Goal: Task Accomplishment & Management: Use online tool/utility

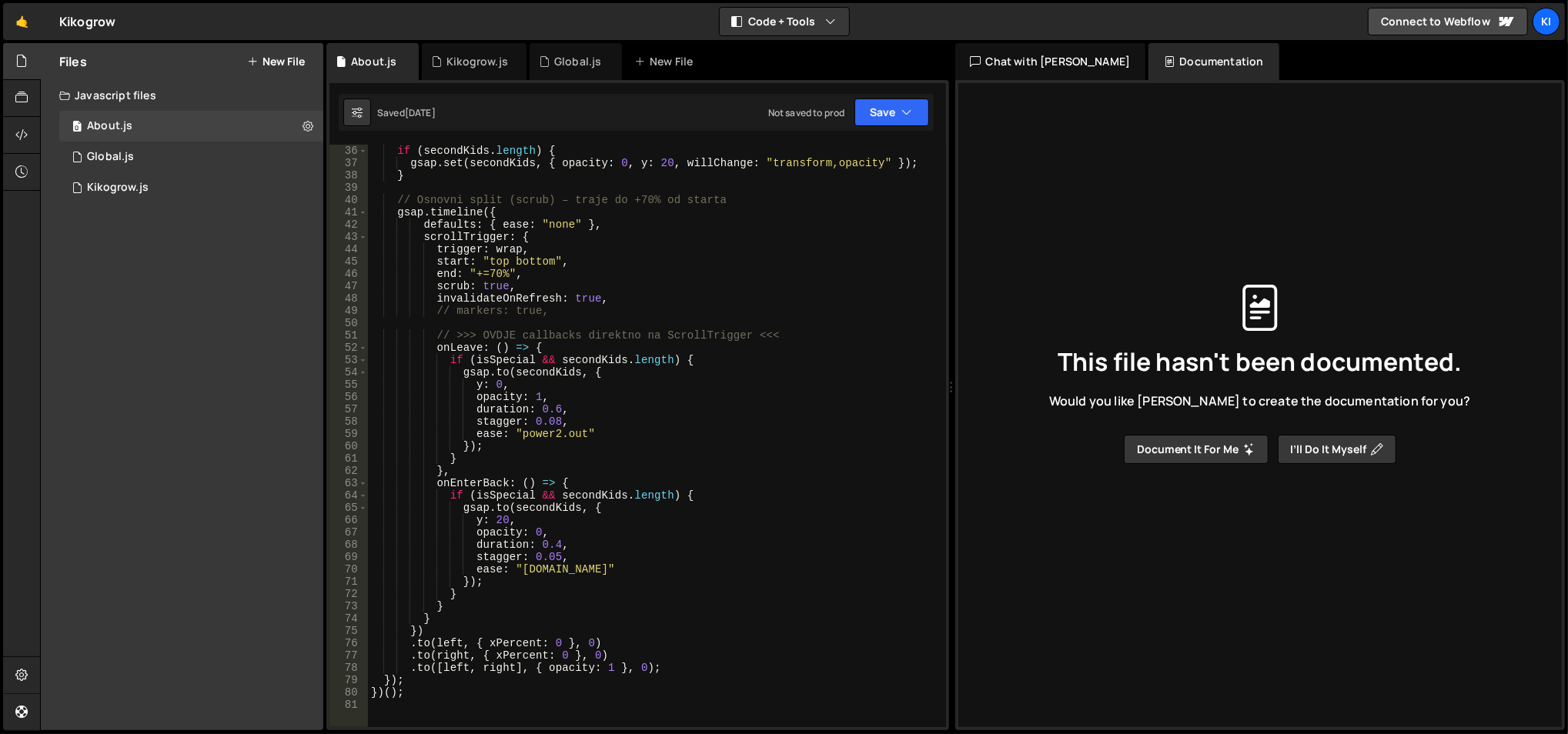
scroll to position [431, 0]
click at [696, 653] on div "if ( secondKids . length ) { gsap . set ( secondKids , { opacity : 0 , y : 20 ,…" at bounding box center [654, 449] width 573 height 609
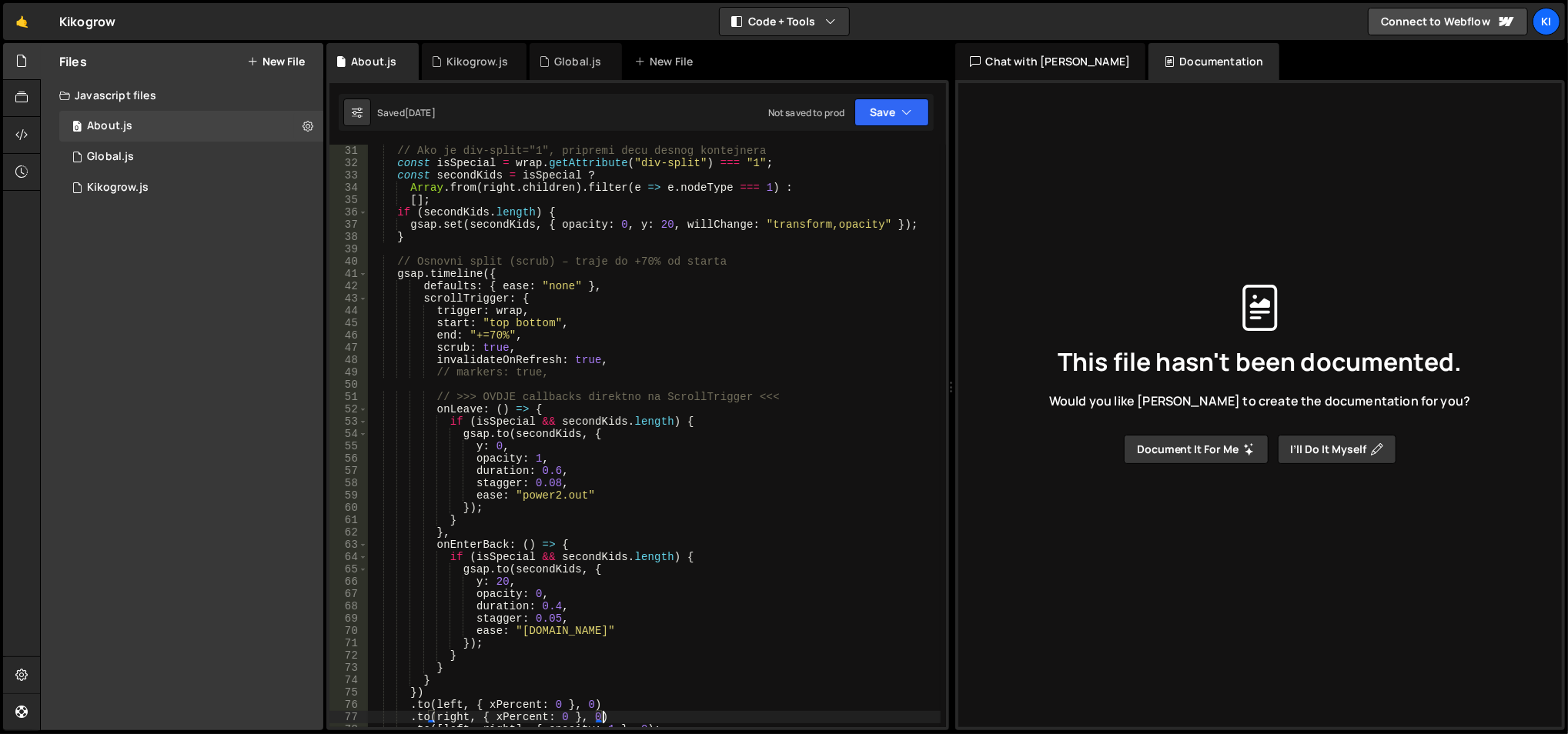
click at [630, 346] on div "// Ako je div-split="1", pripremi decu desnog kontejnera const isSpecial = wrap…" at bounding box center [654, 449] width 573 height 609
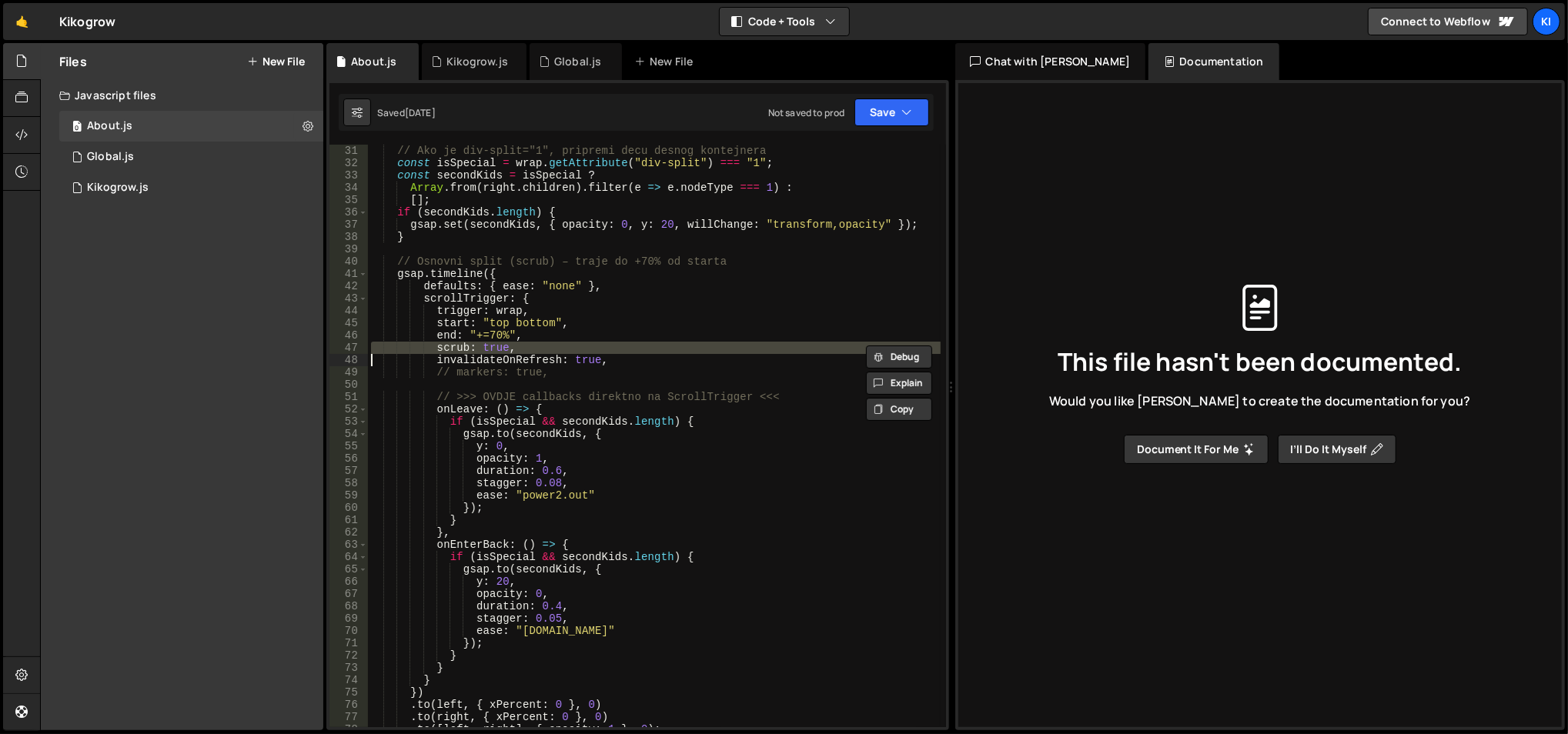
click at [630, 346] on div "// Ako je div-split="1", pripremi decu desnog kontejnera const isSpecial = wrap…" at bounding box center [654, 449] width 573 height 609
click at [639, 317] on div "// Ako je div-split="1", pripremi decu desnog kontejnera const isSpecial = wrap…" at bounding box center [654, 449] width 573 height 609
type textarea "trigger: wrap,"
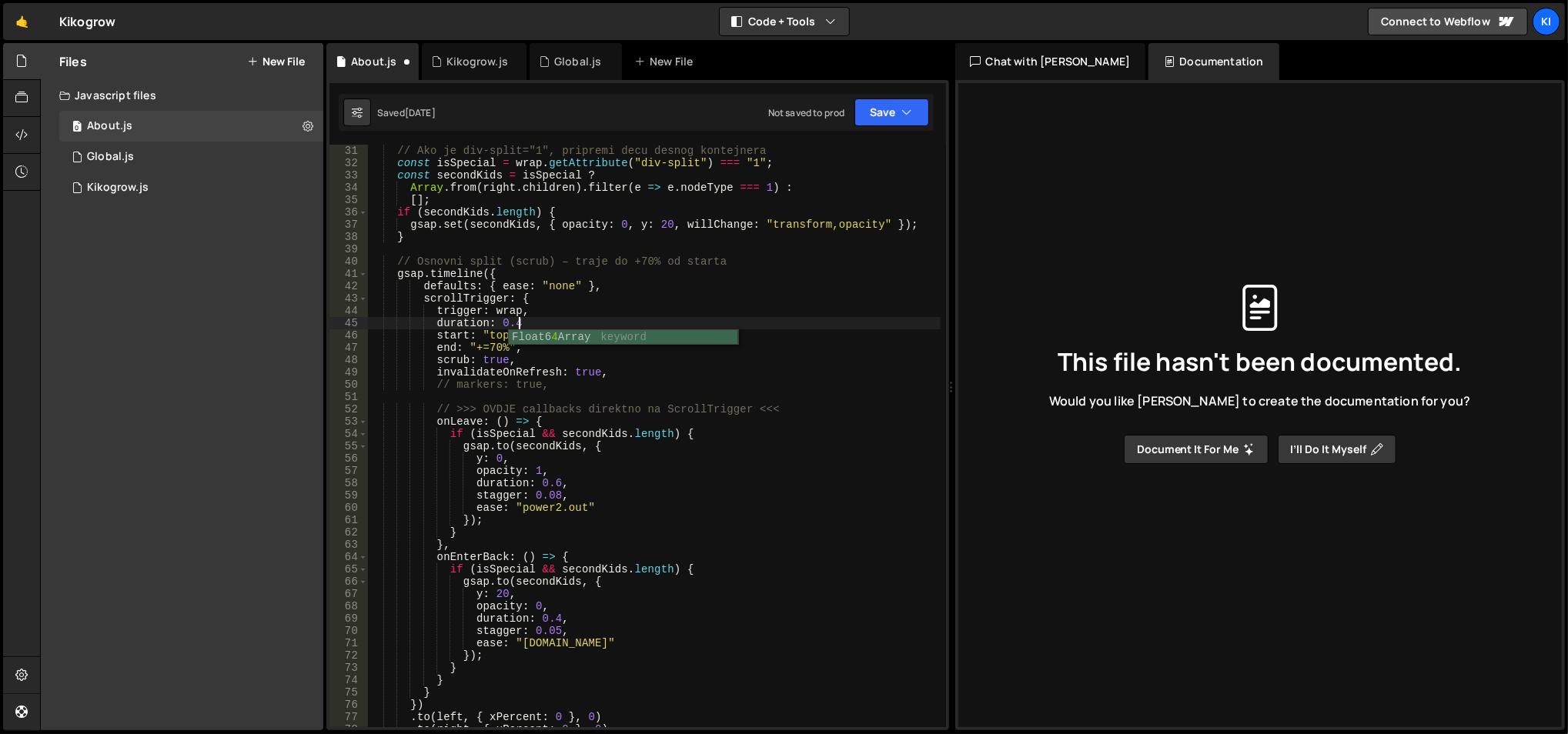
scroll to position [0, 10]
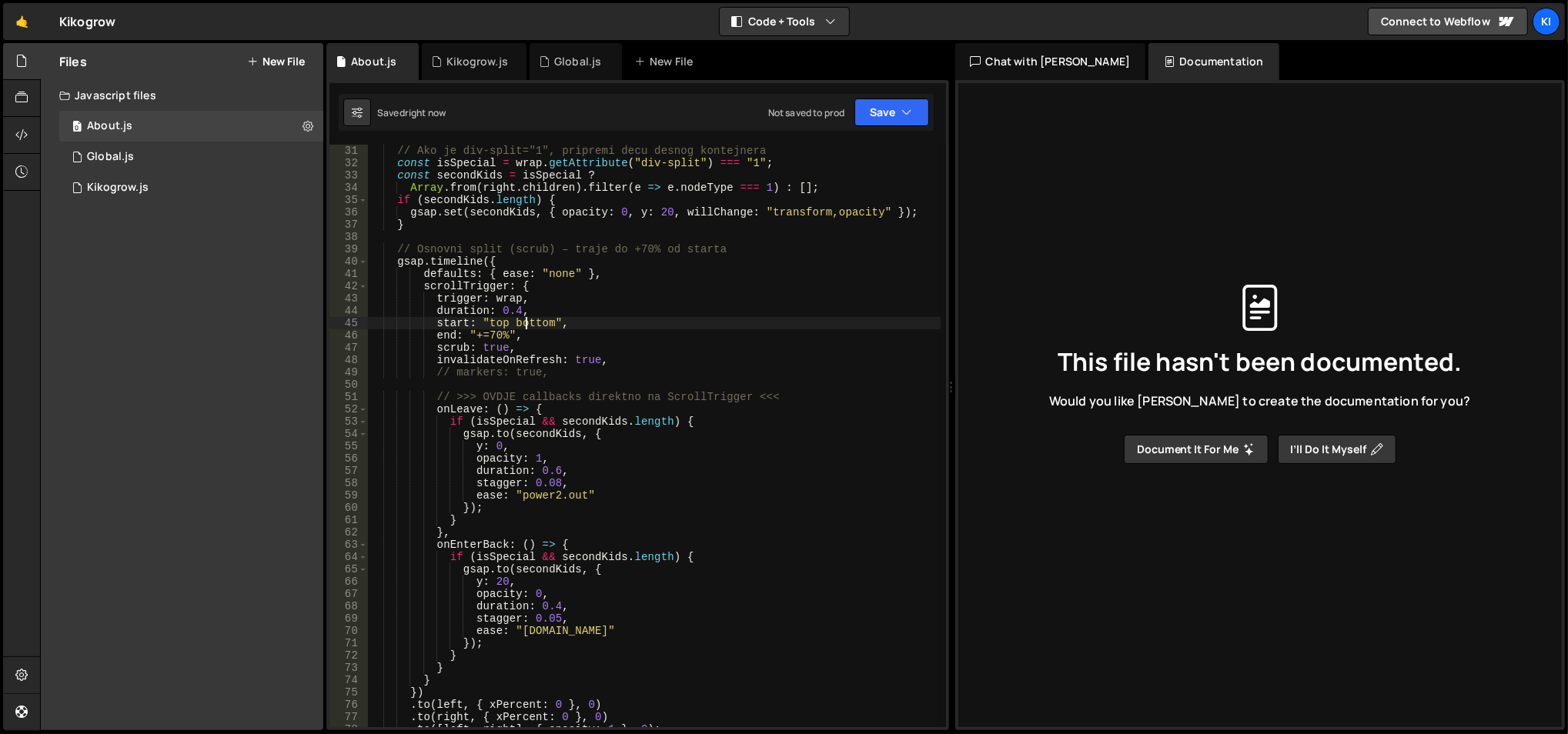
type textarea "start: "top bottom","
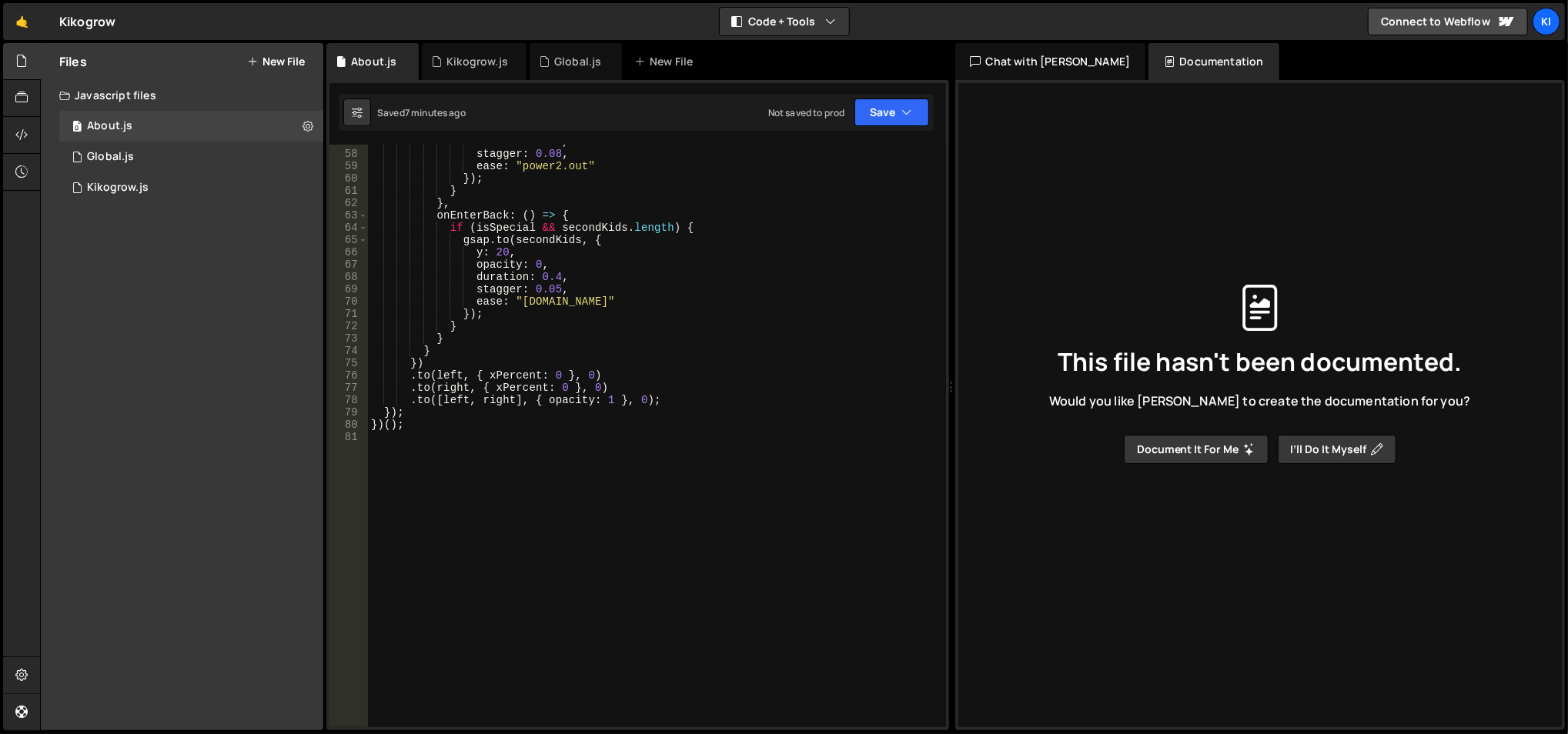
scroll to position [698, 0]
click at [536, 501] on div "duration : 0.6 , stagger : 0.08 , ease : "power2.out" }) ; } } , onEnterBack : …" at bounding box center [654, 440] width 573 height 609
type textarea "d"
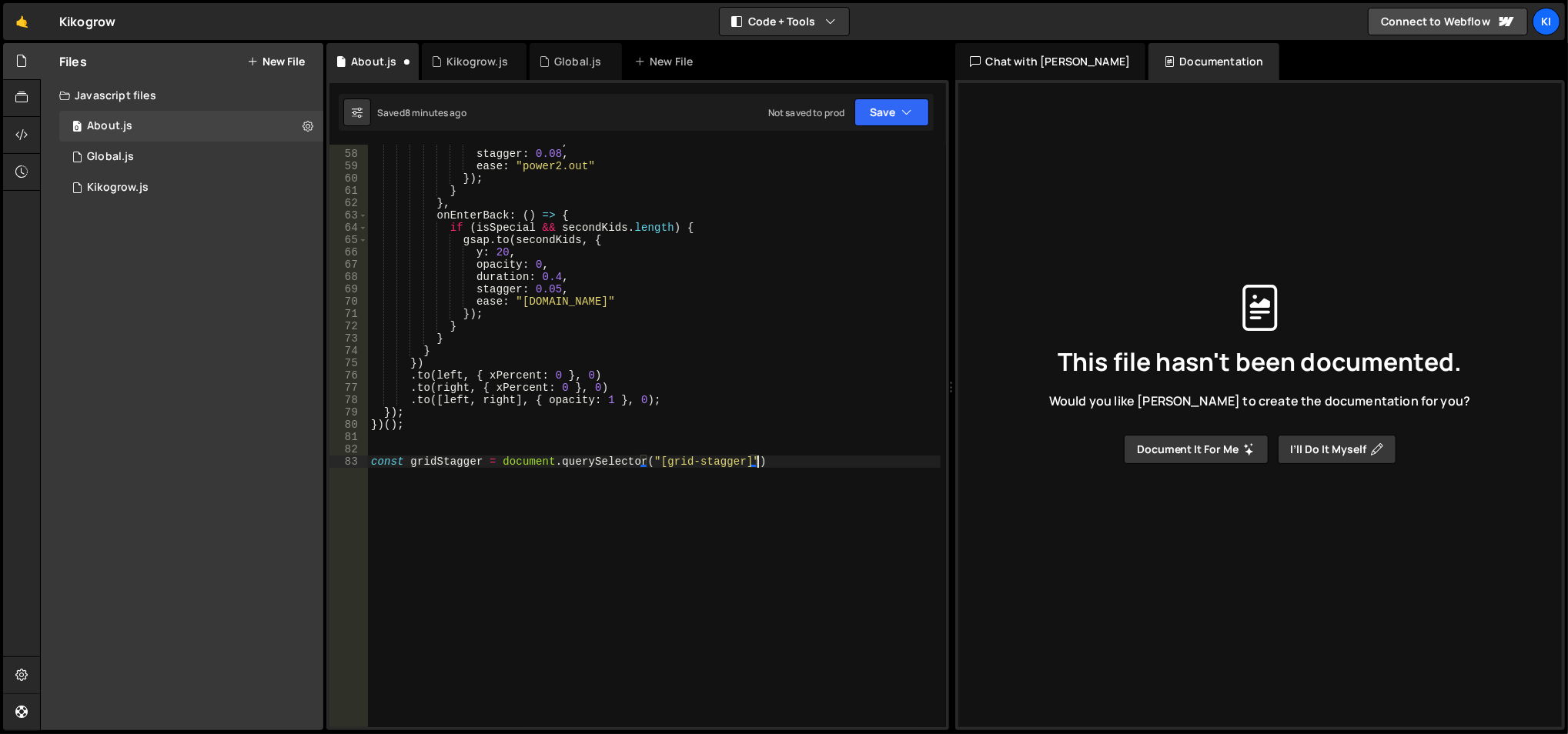
type textarea "const gridStagger = document.querySelector("[grid-stagger]");"
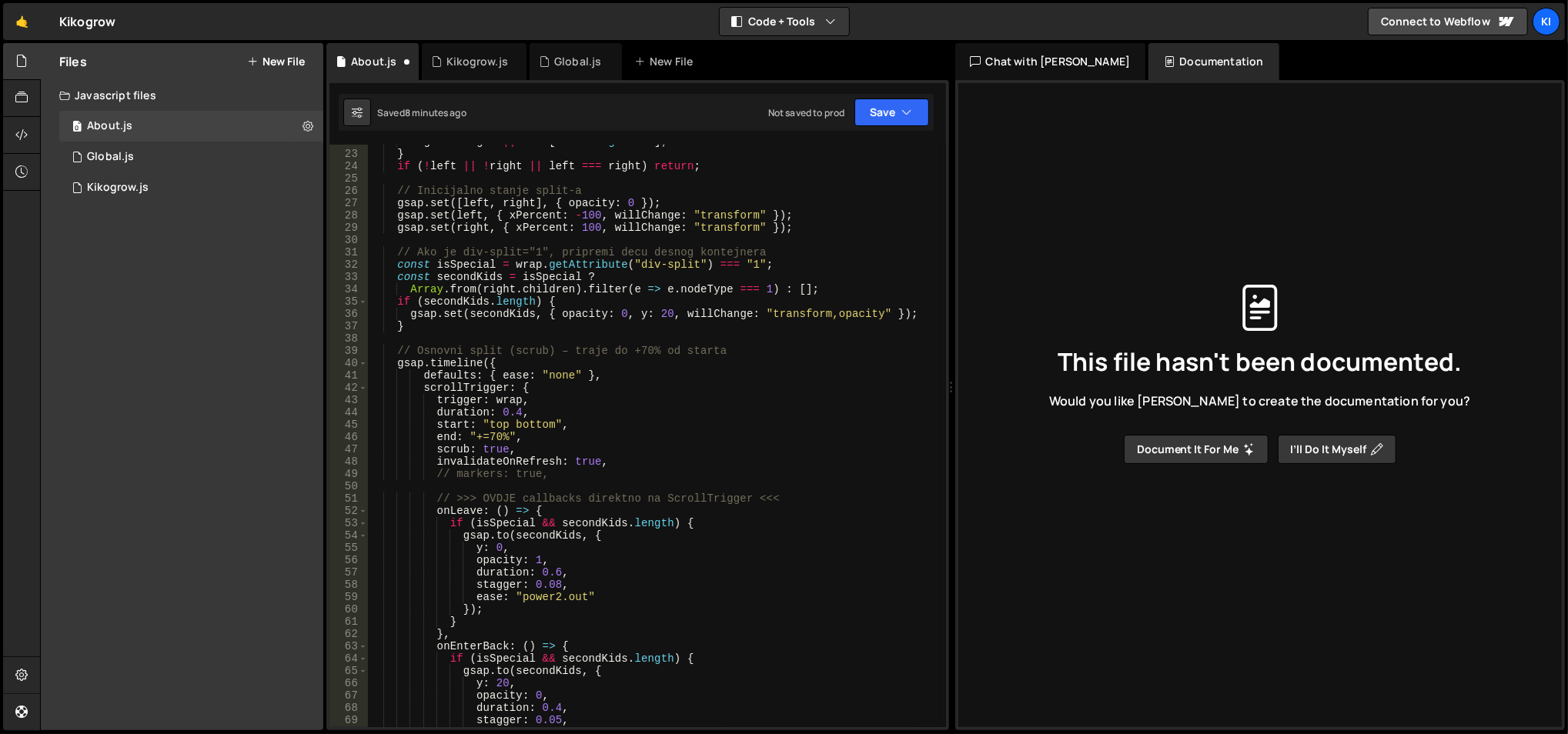
scroll to position [206, 0]
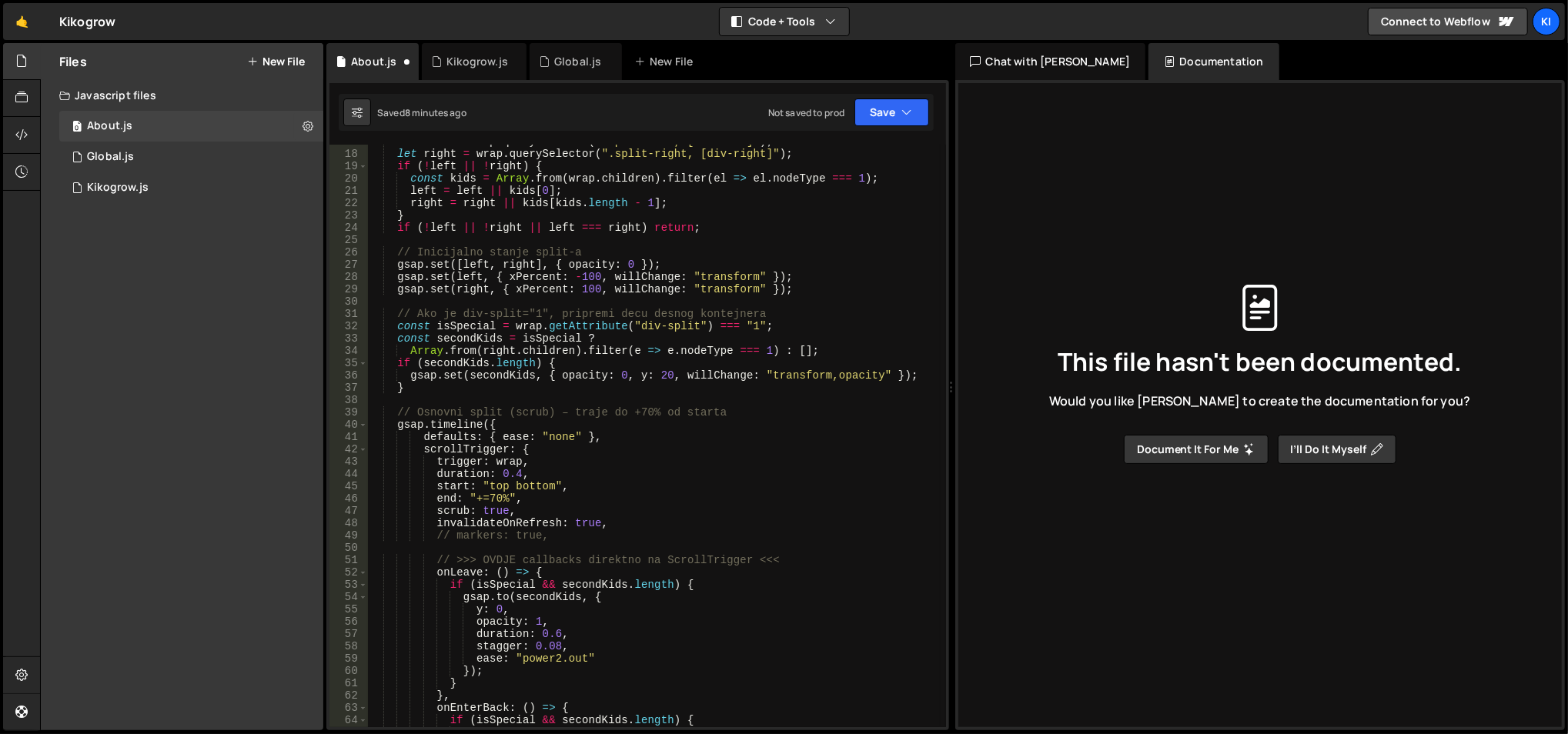
click at [416, 427] on div "let left = wrap . querySelector ( ".split-left, [div-left]" ) ; let right = wra…" at bounding box center [654, 440] width 573 height 609
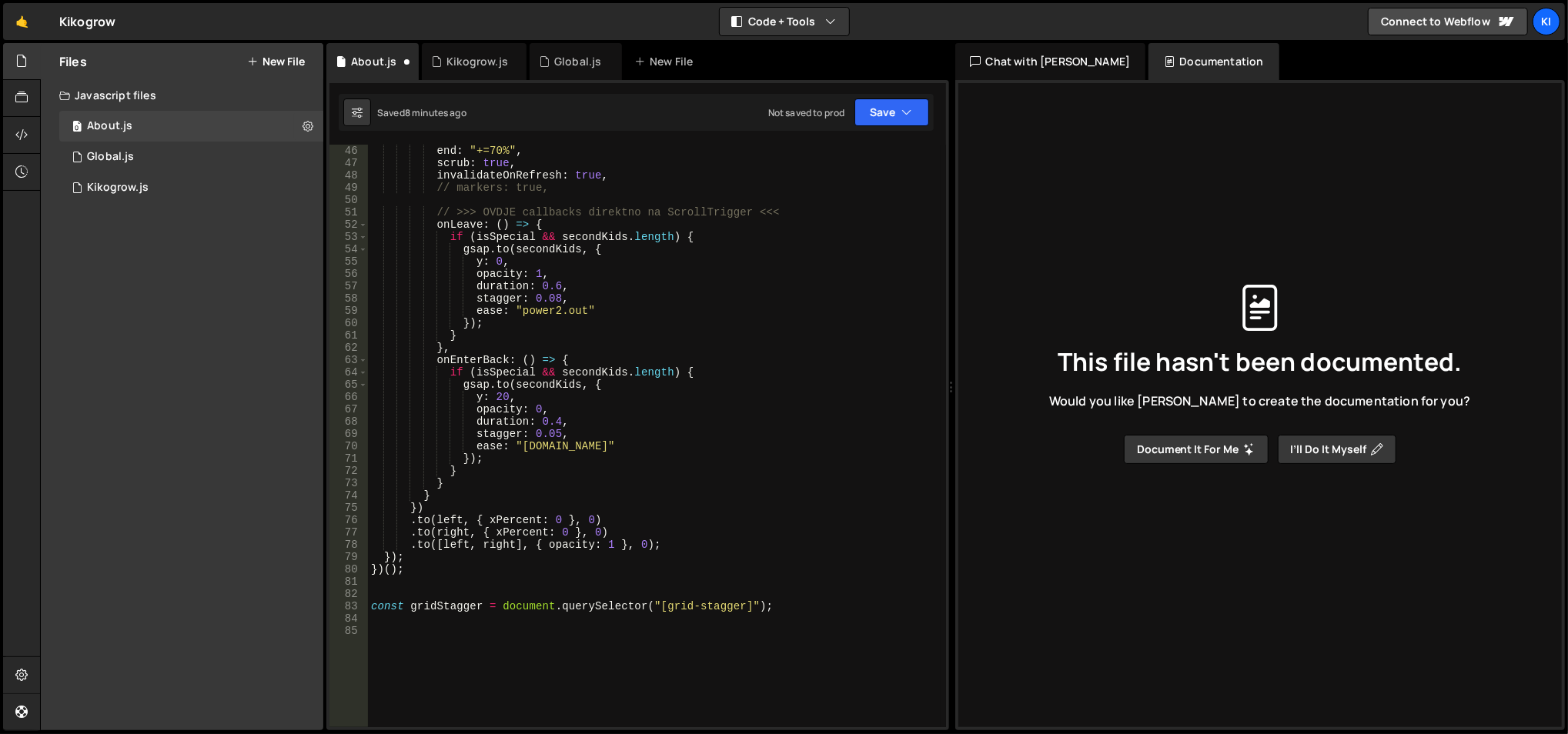
scroll to position [616, 0]
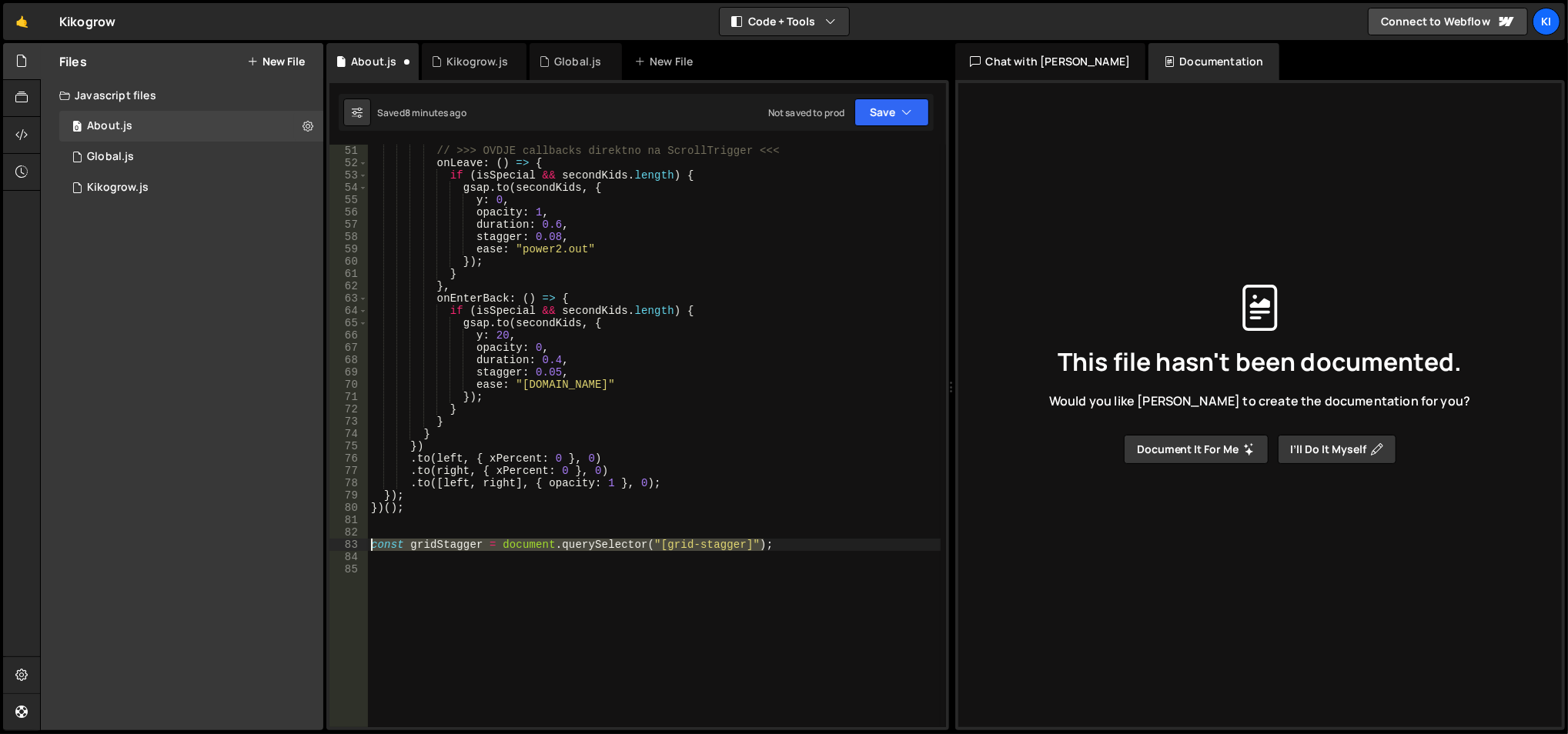
drag, startPoint x: 777, startPoint y: 550, endPoint x: 365, endPoint y: 545, distance: 412.0
click at [365, 545] on div "gsap.timeline({ 51 52 53 54 55 56 57 58 59 60 61 62 63 64 65 66 67 68 69 70 71 …" at bounding box center [637, 436] width 617 height 583
click at [661, 547] on div "// >>> OVDJE callbacks direktno na ScrollTrigger <<< onLeave : ( ) => { if ( is…" at bounding box center [654, 436] width 572 height 583
click at [661, 547] on div "// >>> OVDJE callbacks direktno na ScrollTrigger <<< onLeave : ( ) => { if ( is…" at bounding box center [654, 449] width 573 height 609
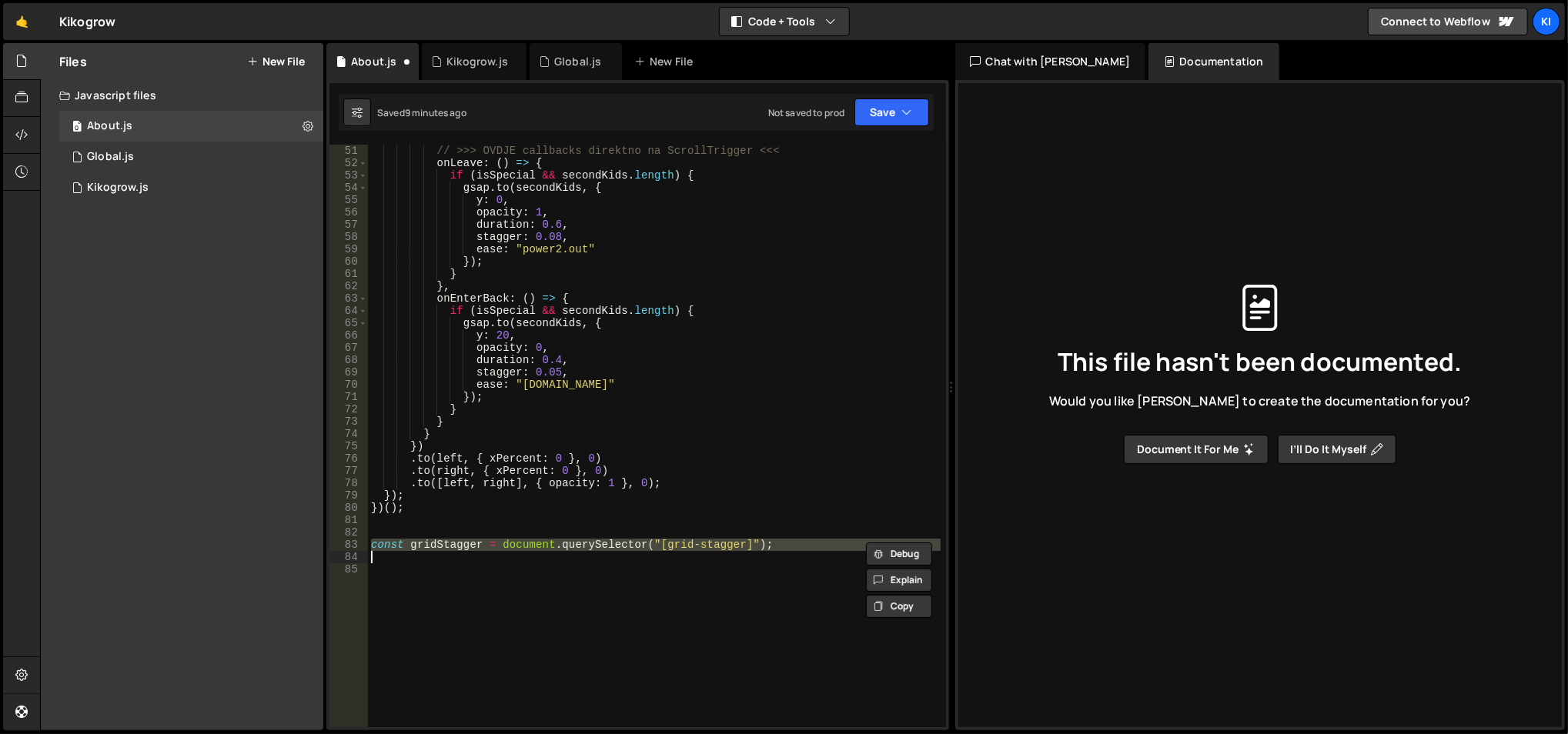
paste textarea "});"
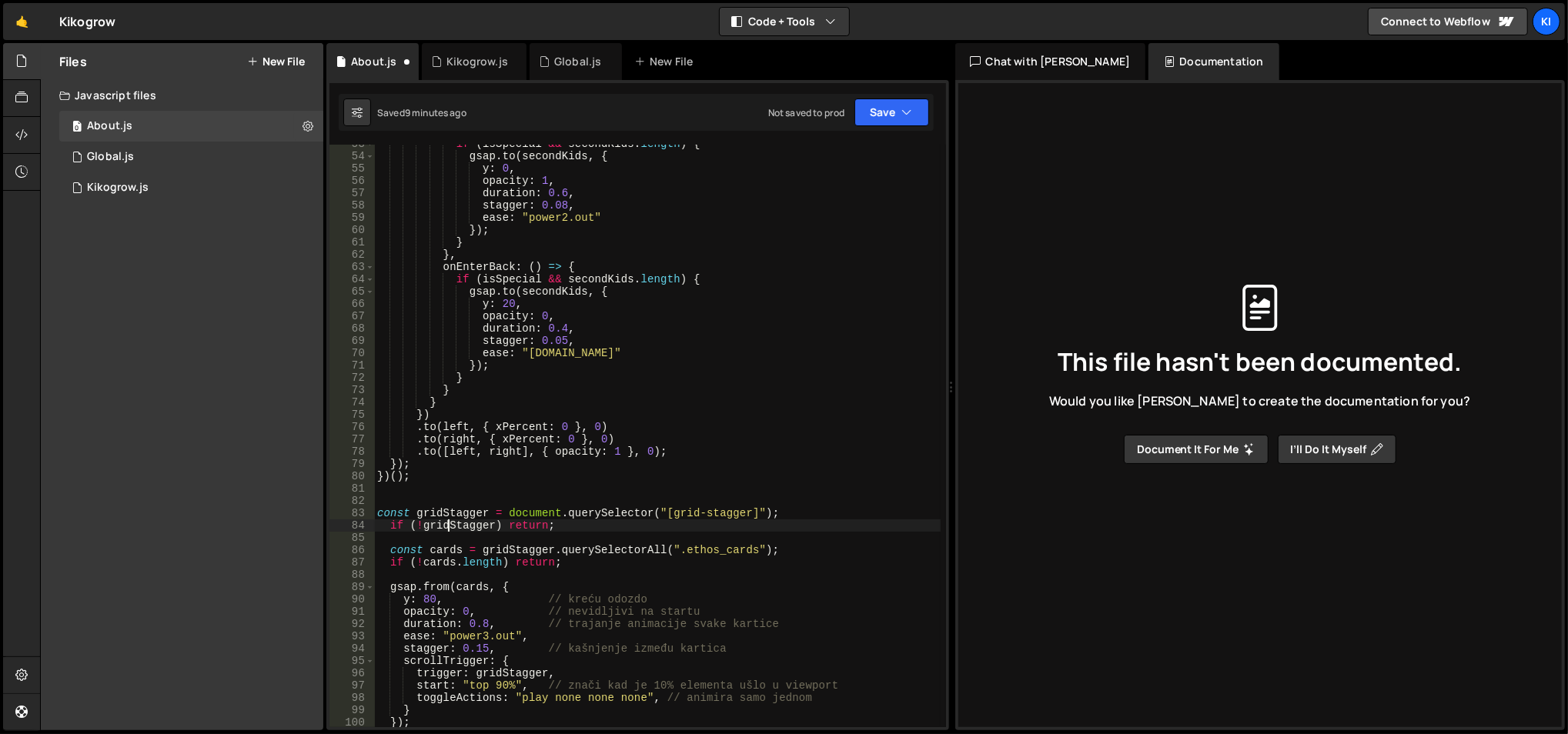
click at [451, 520] on div "if ( isSpecial && secondKids . length ) { gsap . to ( secondKids , { y : 0 , op…" at bounding box center [657, 442] width 567 height 609
type textarea "if (!gridStagger) return;"
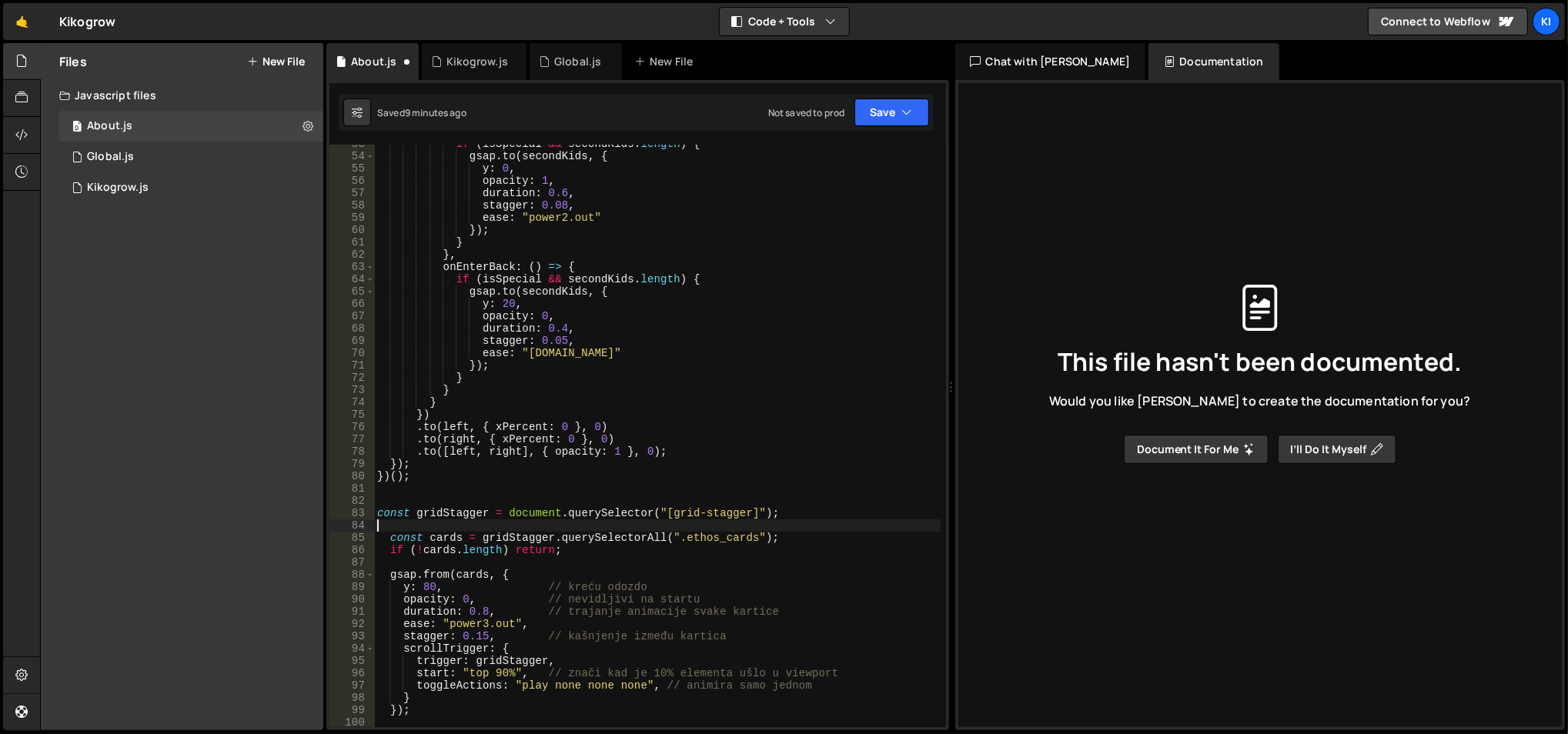
click at [458, 549] on div "if ( isSpecial && secondKids . length ) { gsap . to ( secondKids , { y : 0 , op…" at bounding box center [657, 442] width 567 height 609
type textarea "if (!cards.length) return;"
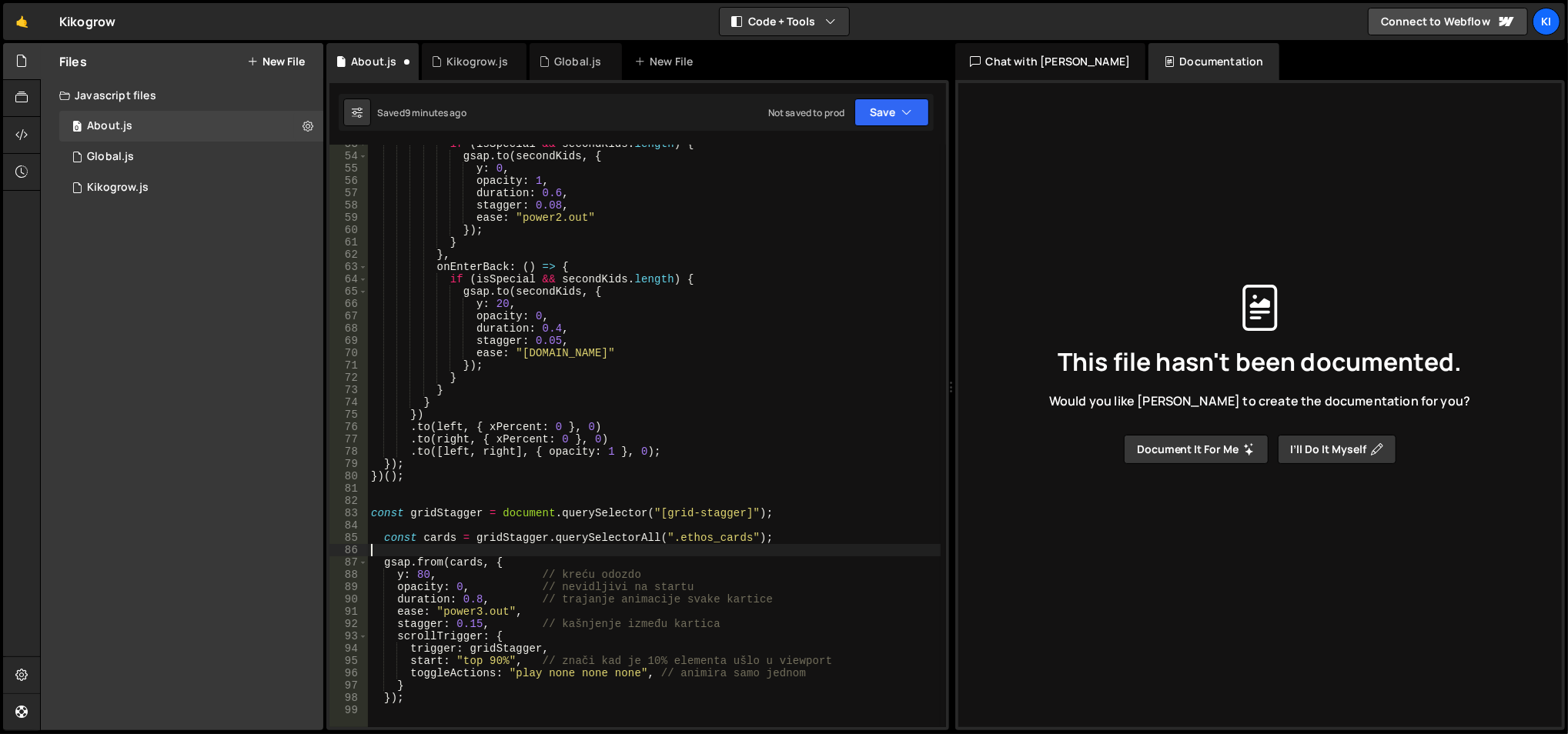
click at [521, 476] on div "if ( isSpecial && secondKids . length ) { gsap . to ( secondKids , { y : 0 , op…" at bounding box center [654, 442] width 573 height 609
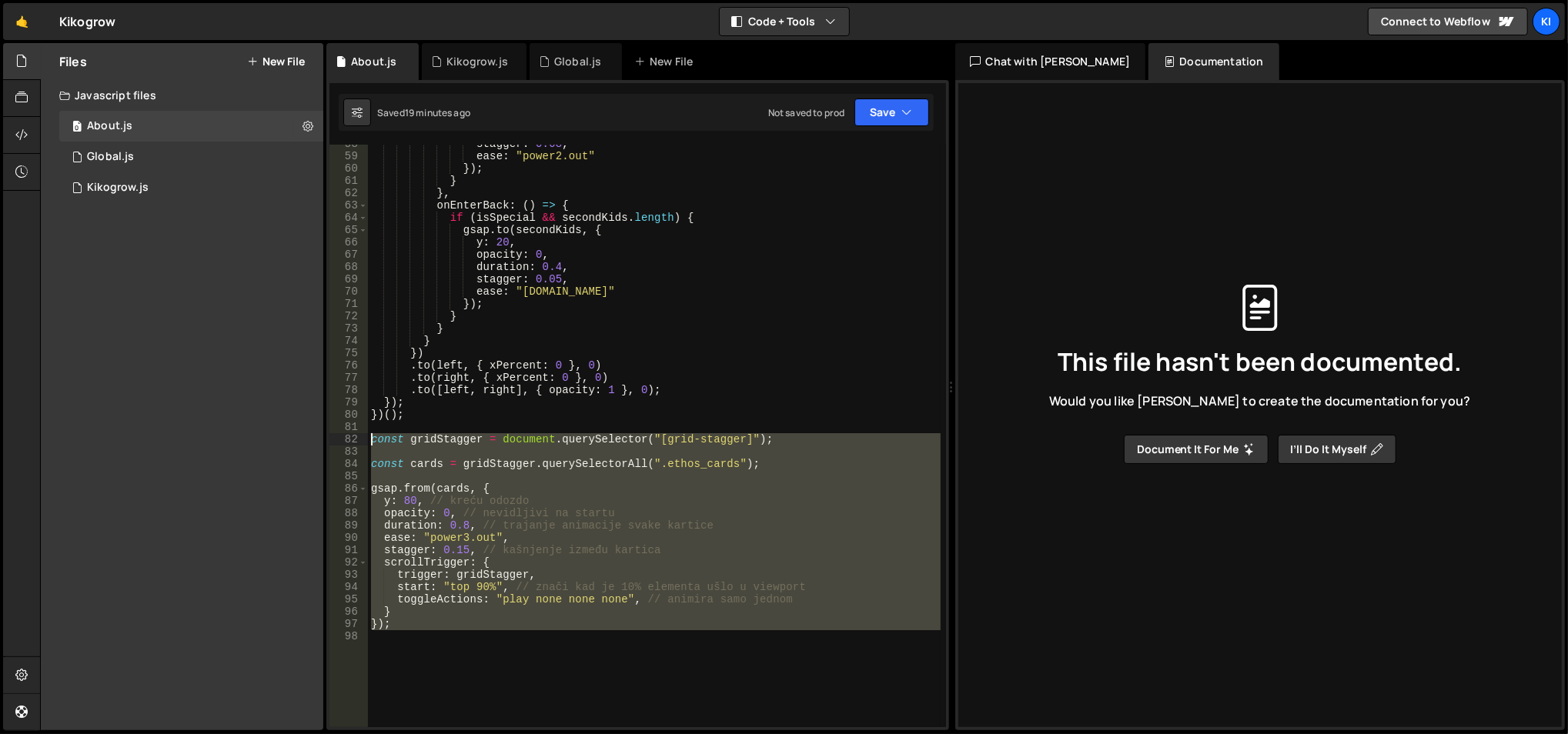
drag, startPoint x: 511, startPoint y: 631, endPoint x: 363, endPoint y: 439, distance: 242.4
click at [363, 439] on div "})(); 58 59 60 61 62 63 64 65 66 67 68 69 70 71 72 73 74 75 76 77 78 79 80 81 8…" at bounding box center [637, 436] width 617 height 583
paste textarea "});"
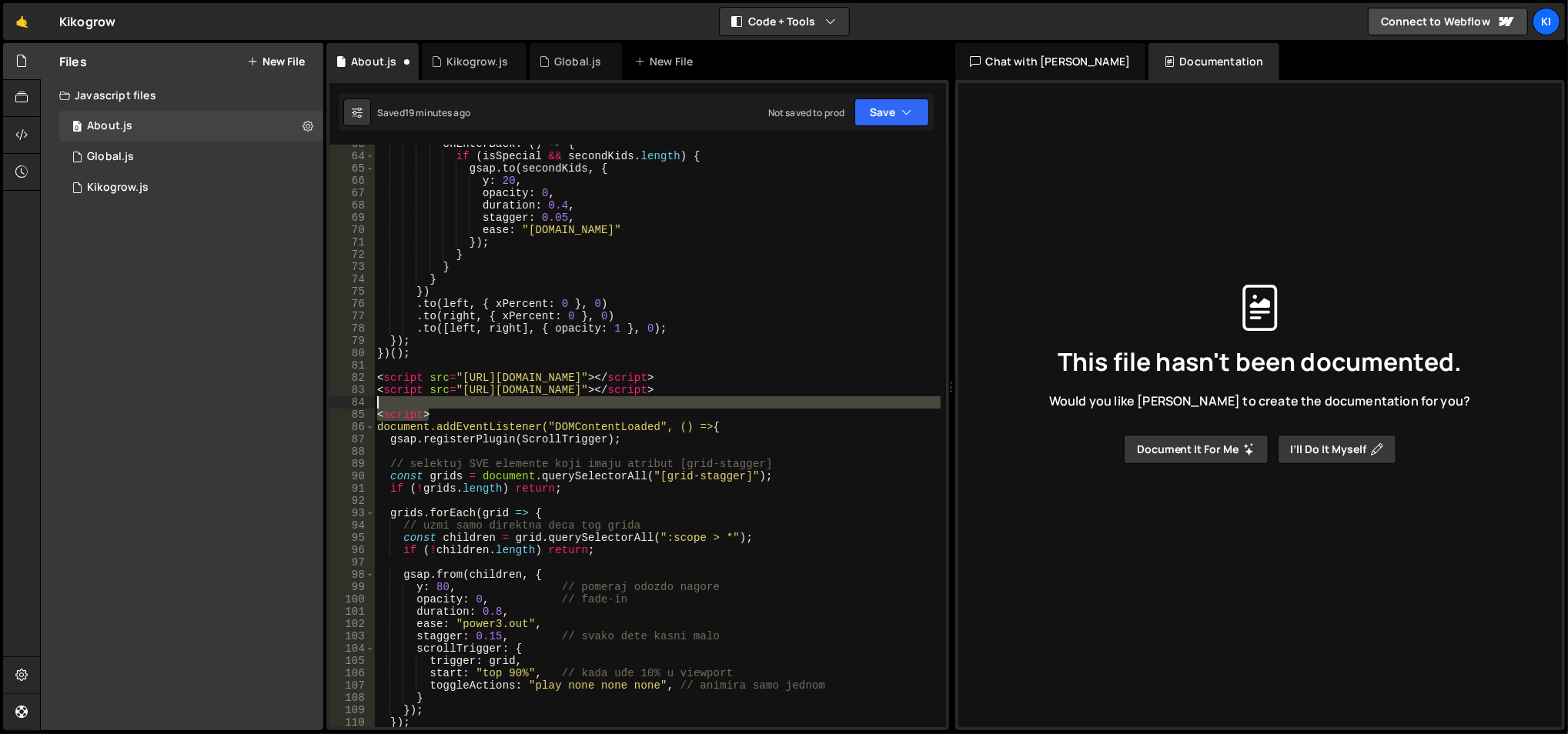
drag, startPoint x: 458, startPoint y: 412, endPoint x: 512, endPoint y: 411, distance: 54.0
click at [386, 391] on div "onEnterBack : ( ) => { if ( isSpecial && secondKids . length ) { gsap . to ( se…" at bounding box center [657, 442] width 567 height 609
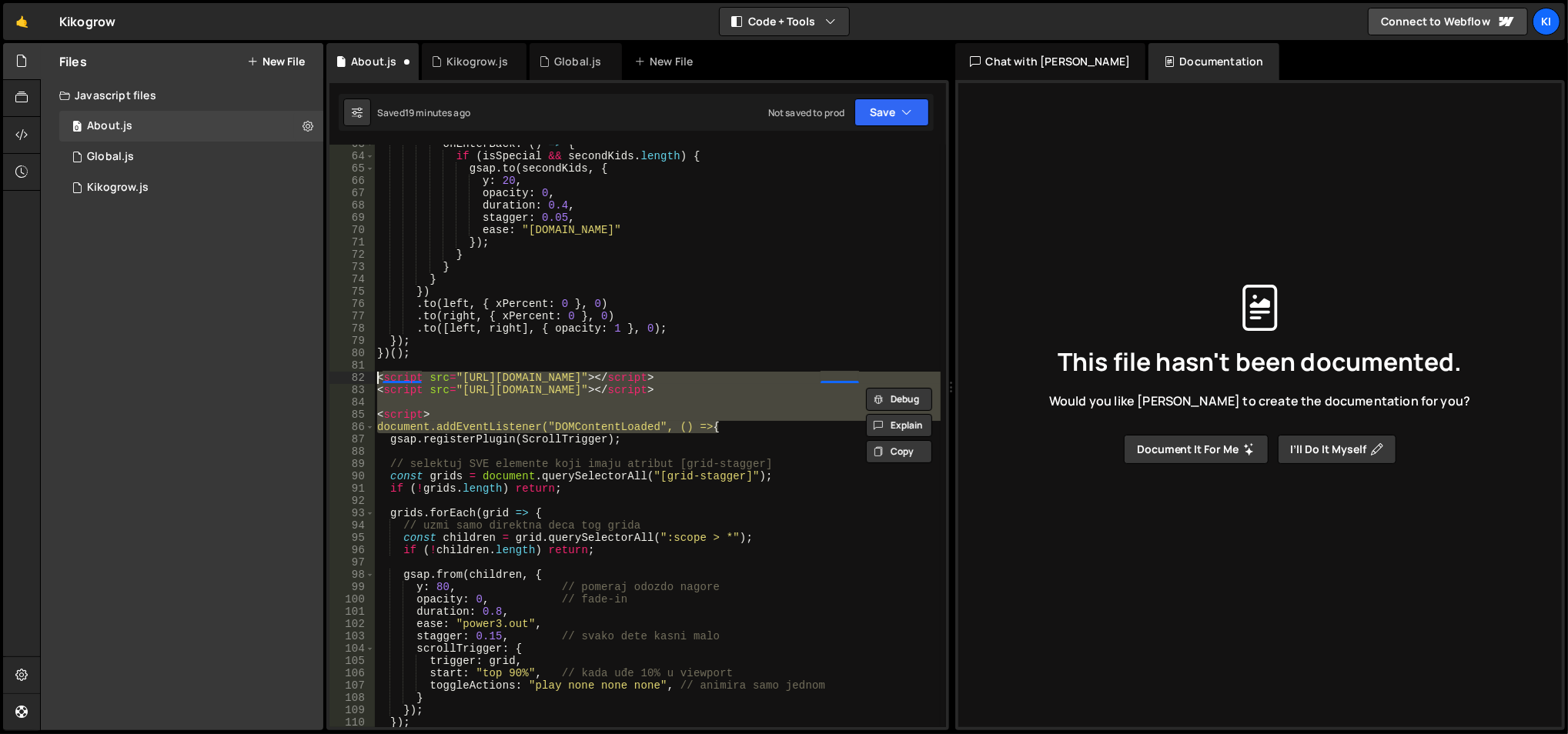
drag, startPoint x: 752, startPoint y: 423, endPoint x: 371, endPoint y: 381, distance: 383.3
click at [366, 376] on div "<script src="[URL][DOMAIN_NAME]"></script> 63 64 65 66 67 68 69 70 71 72 73 74 …" at bounding box center [637, 436] width 617 height 583
type textarea "<script src="[URL][DOMAIN_NAME]"></script> <script src="[URL][DOMAIN_NAME]"></s…"
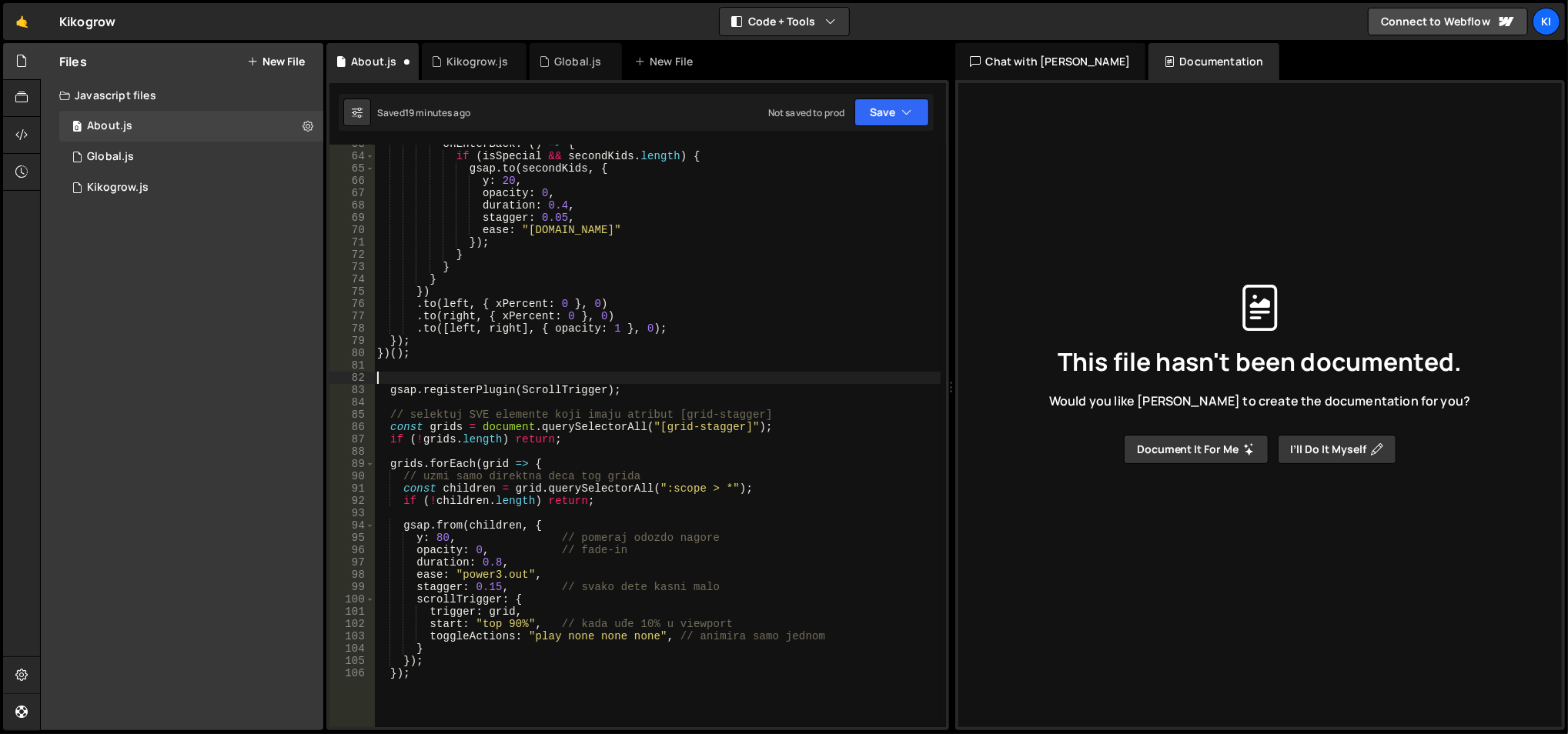
click at [528, 380] on div "onEnterBack : ( ) => { if ( isSpecial && secondKids . length ) { gsap . to ( se…" at bounding box center [657, 442] width 567 height 609
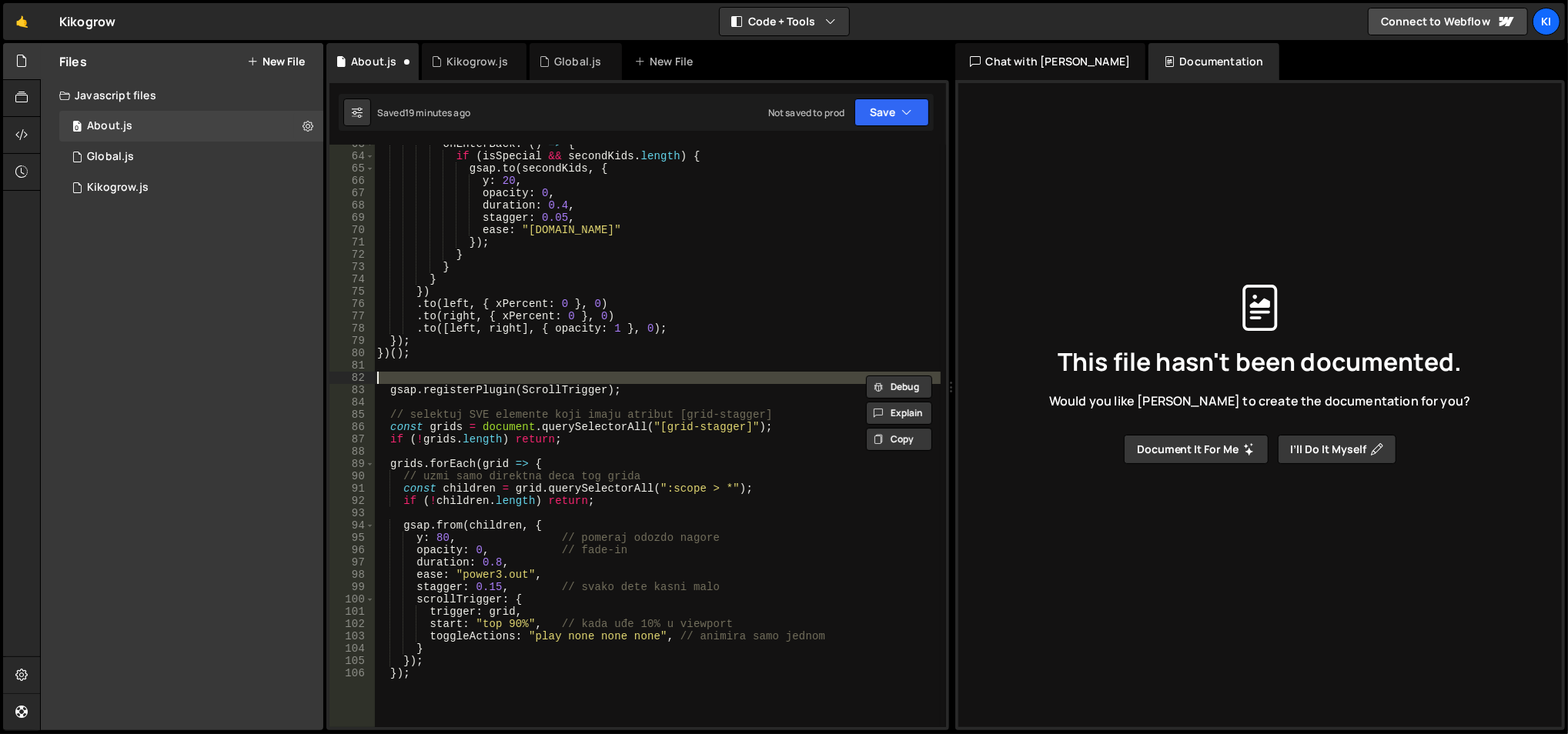
click at [530, 388] on div "onEnterBack : ( ) => { if ( isSpecial && secondKids . length ) { gsap . to ( se…" at bounding box center [657, 442] width 567 height 609
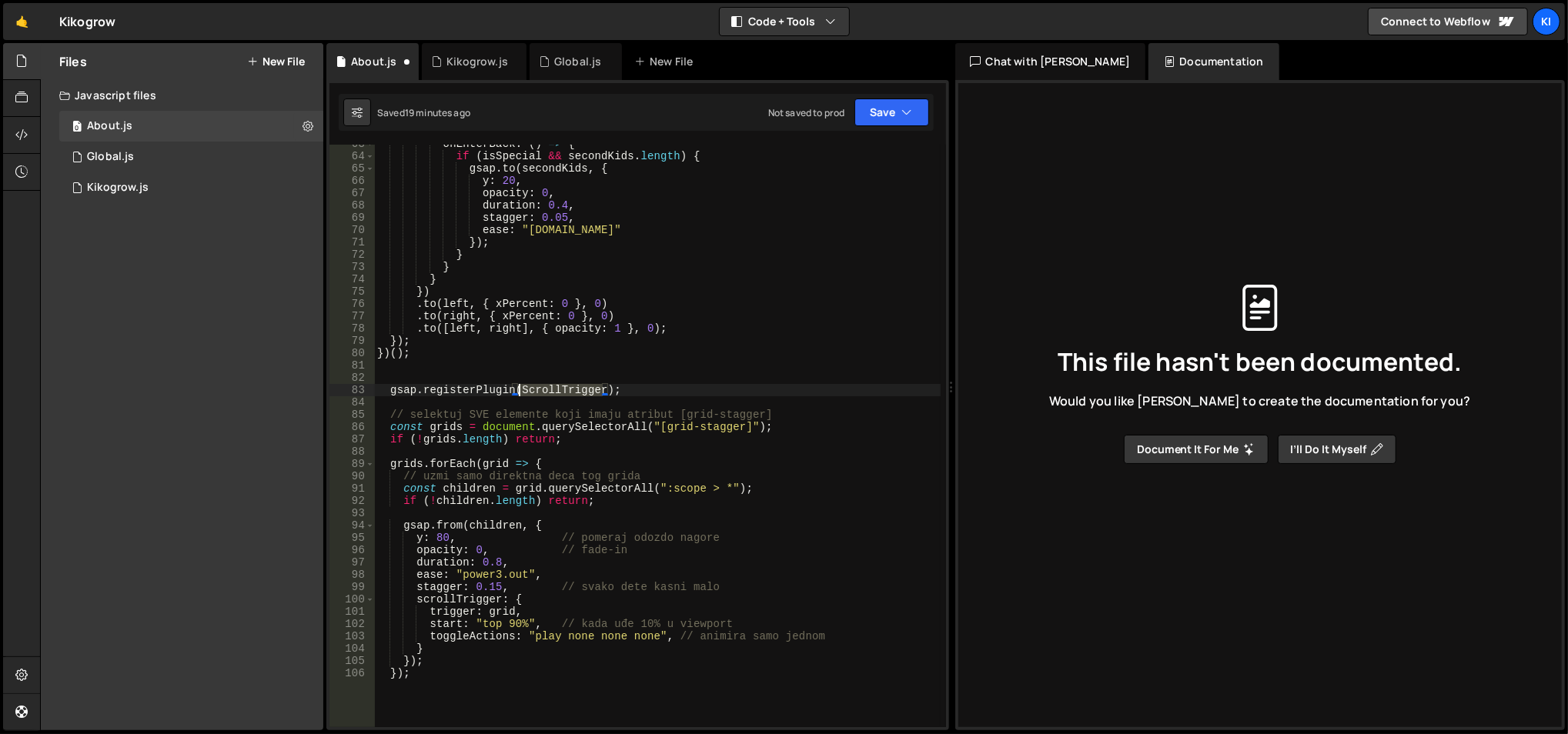
click at [530, 388] on div "onEnterBack : ( ) => { if ( isSpecial && secondKids . length ) { gsap . to ( se…" at bounding box center [657, 442] width 567 height 609
type textarea "gsap.registerPlugin(ScrollTrigger);"
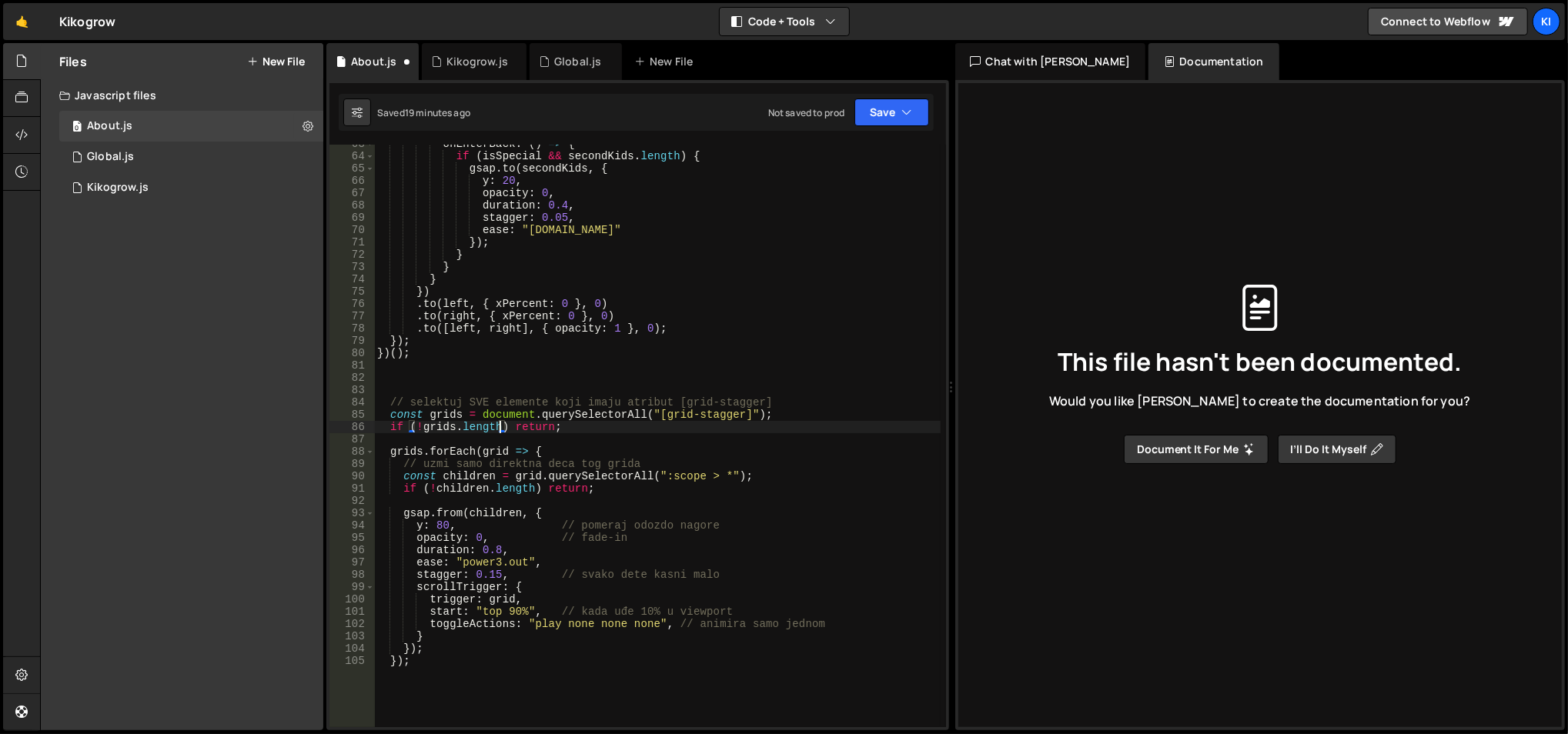
click at [499, 423] on div "onEnterBack : ( ) => { if ( isSpecial && secondKids . length ) { gsap . to ( se…" at bounding box center [657, 442] width 567 height 609
type textarea "if (!grids.length) return;"
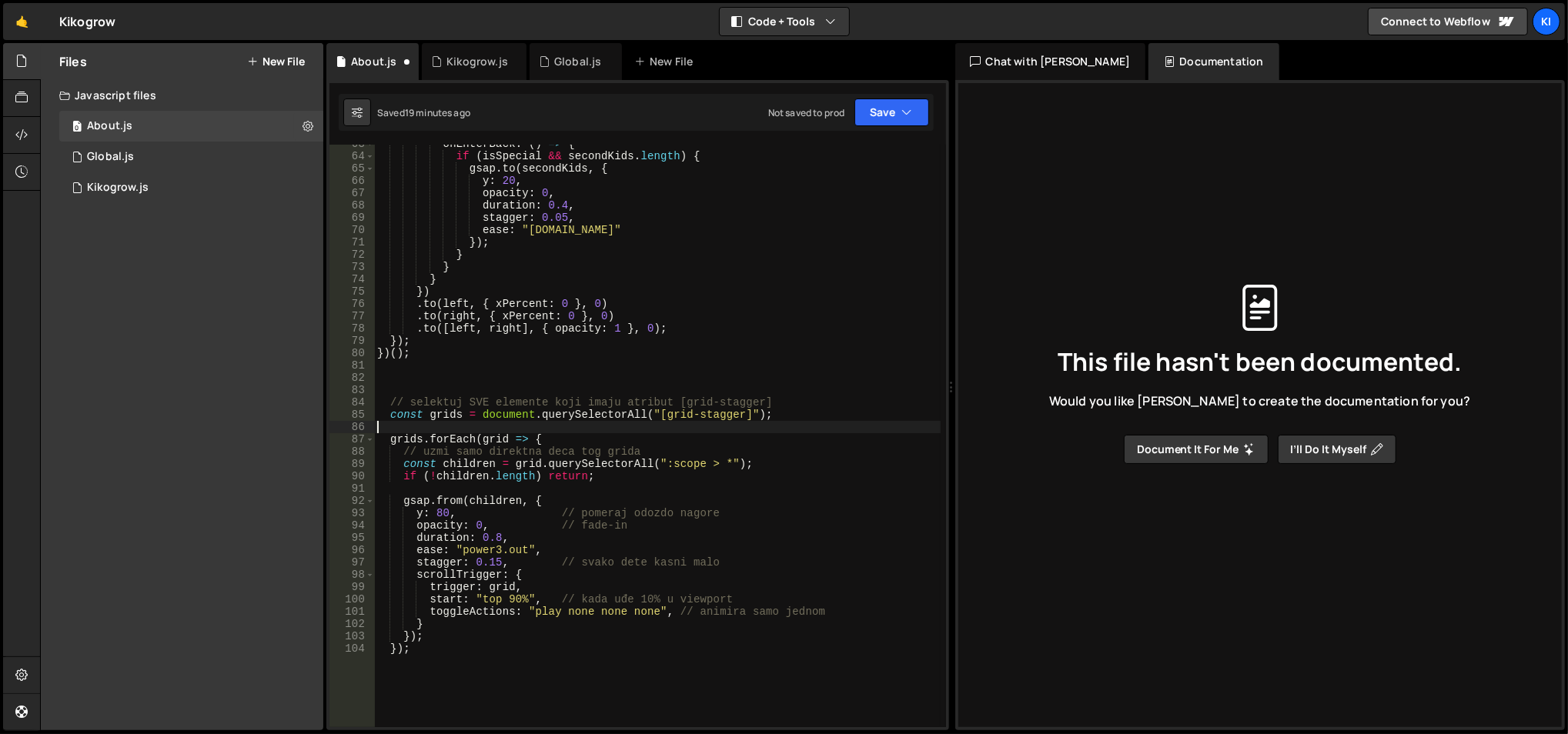
click at [499, 470] on div "onEnterBack : ( ) => { if ( isSpecial && secondKids . length ) { gsap . to ( se…" at bounding box center [657, 442] width 567 height 609
click at [499, 472] on div "onEnterBack : ( ) => { if ( isSpecial && secondKids . length ) { gsap . to ( se…" at bounding box center [657, 442] width 567 height 609
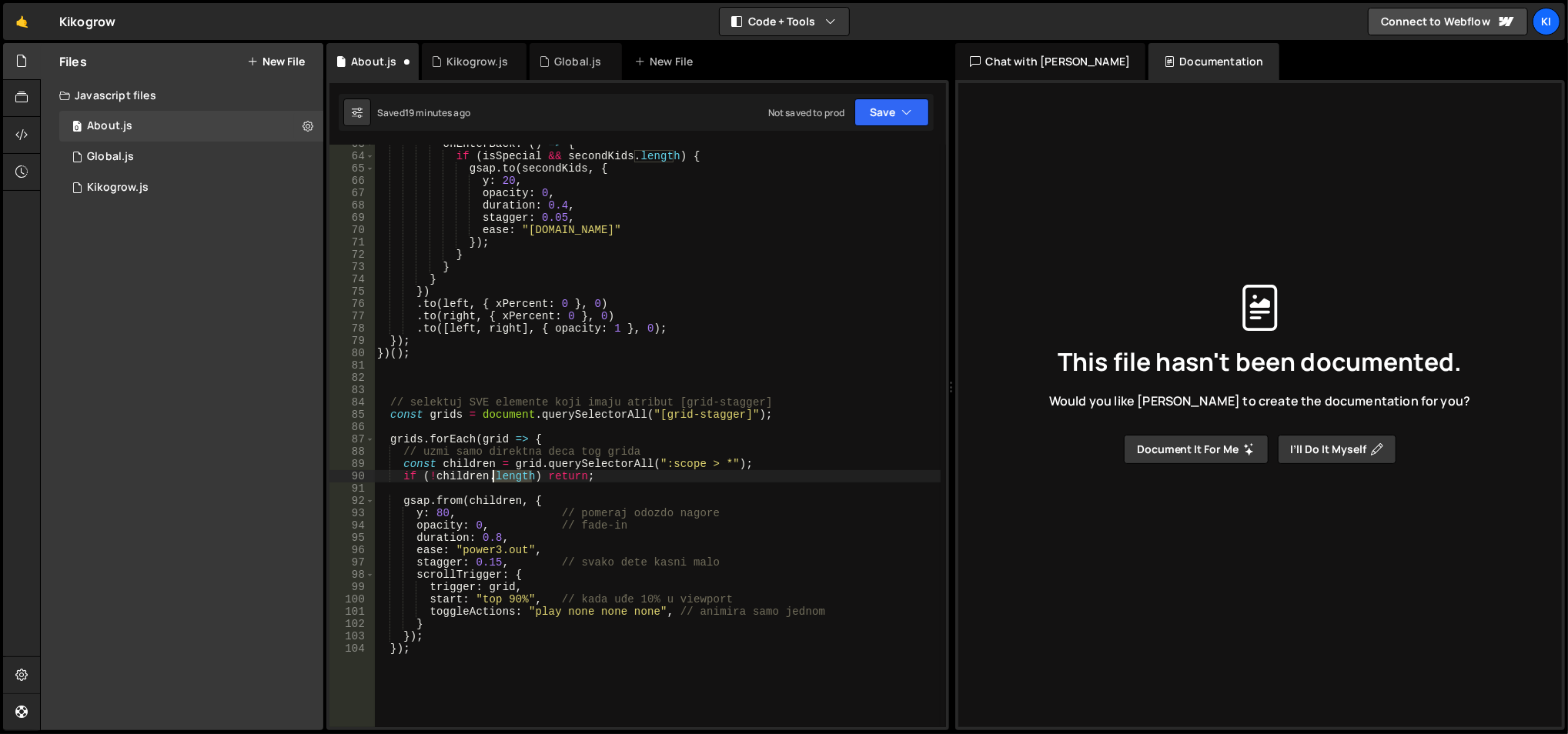
type textarea "if (!children.length) return;"
click at [510, 412] on div "onEnterBack : ( ) => { if ( isSpecial && secondKids . length ) { gsap . to ( se…" at bounding box center [657, 442] width 567 height 609
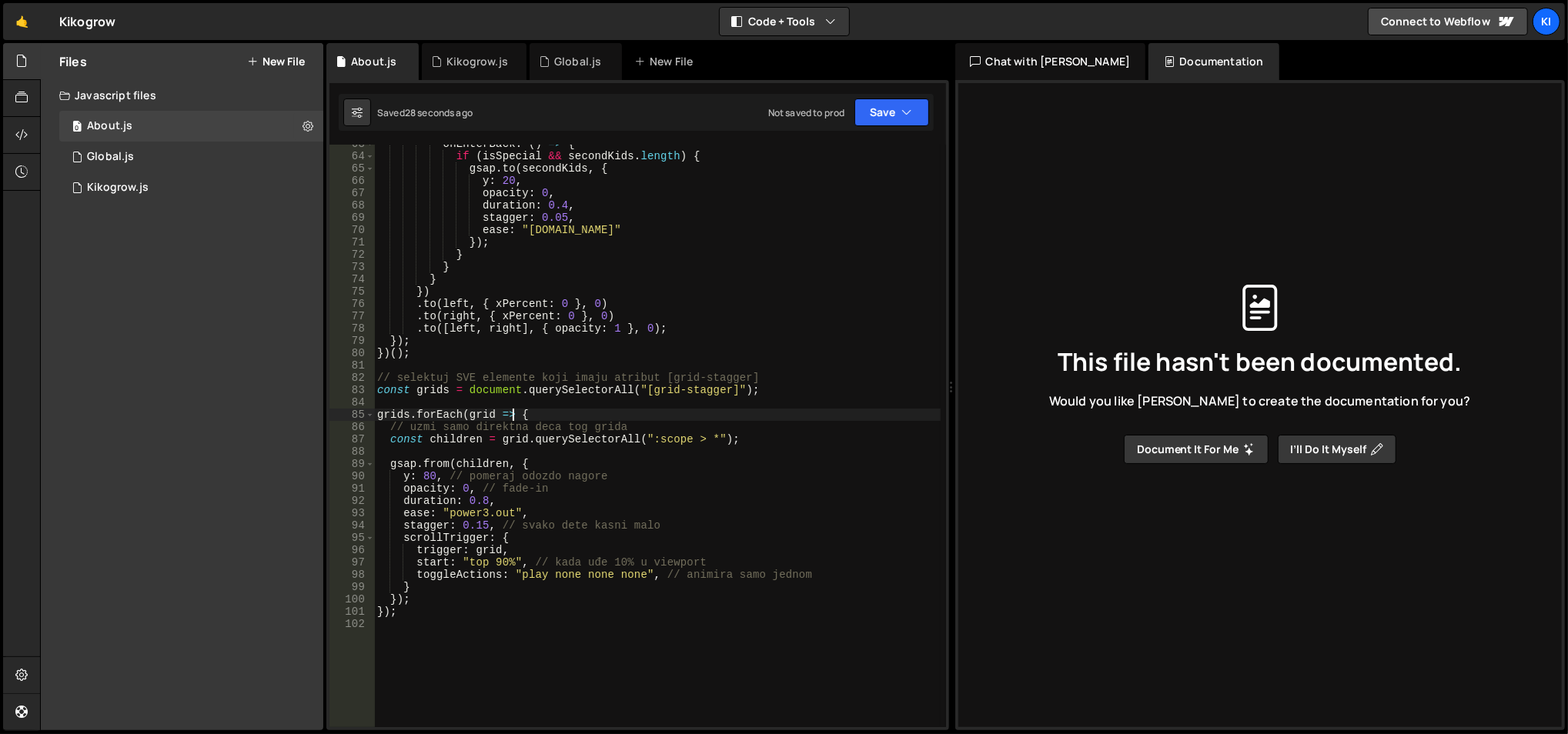
click at [760, 436] on div "onEnterBack : ( ) => { if ( isSpecial && secondKids . length ) { gsap . to ( se…" at bounding box center [657, 442] width 567 height 609
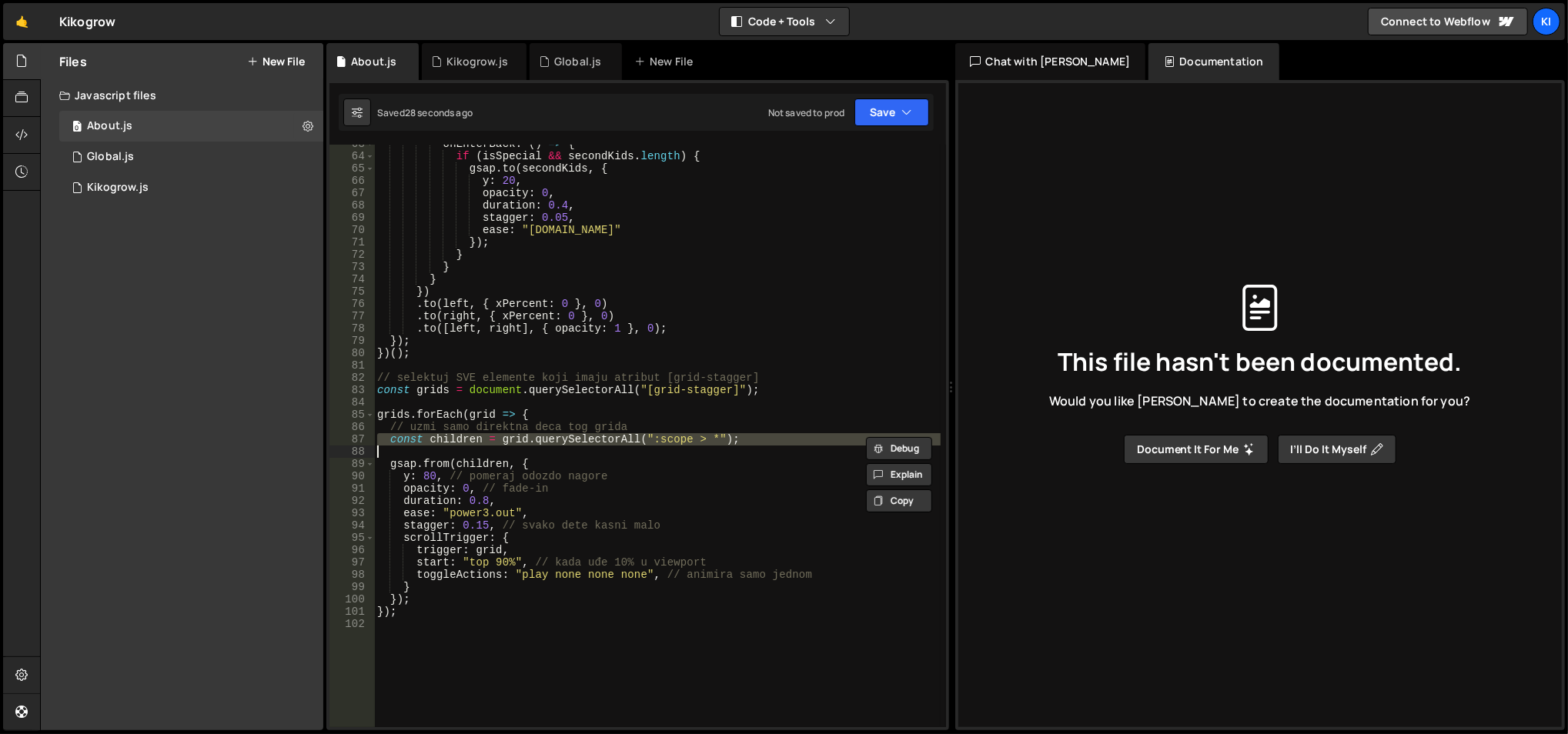
click at [760, 436] on div "onEnterBack : ( ) => { if ( isSpecial && secondKids . length ) { gsap . to ( se…" at bounding box center [657, 442] width 567 height 609
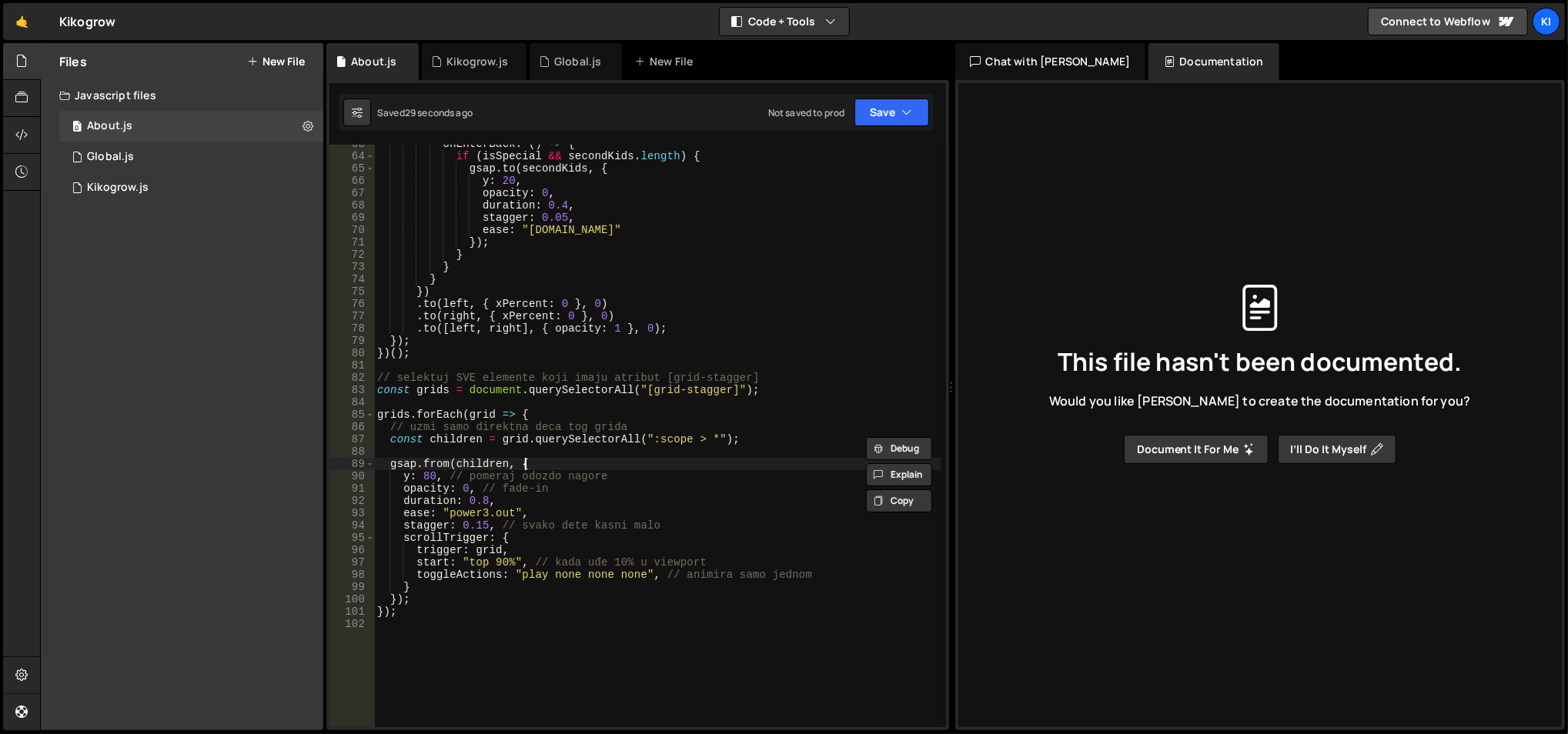
click at [752, 469] on div "onEnterBack : ( ) => { if ( isSpecial && secondKids . length ) { gsap . to ( se…" at bounding box center [657, 442] width 567 height 609
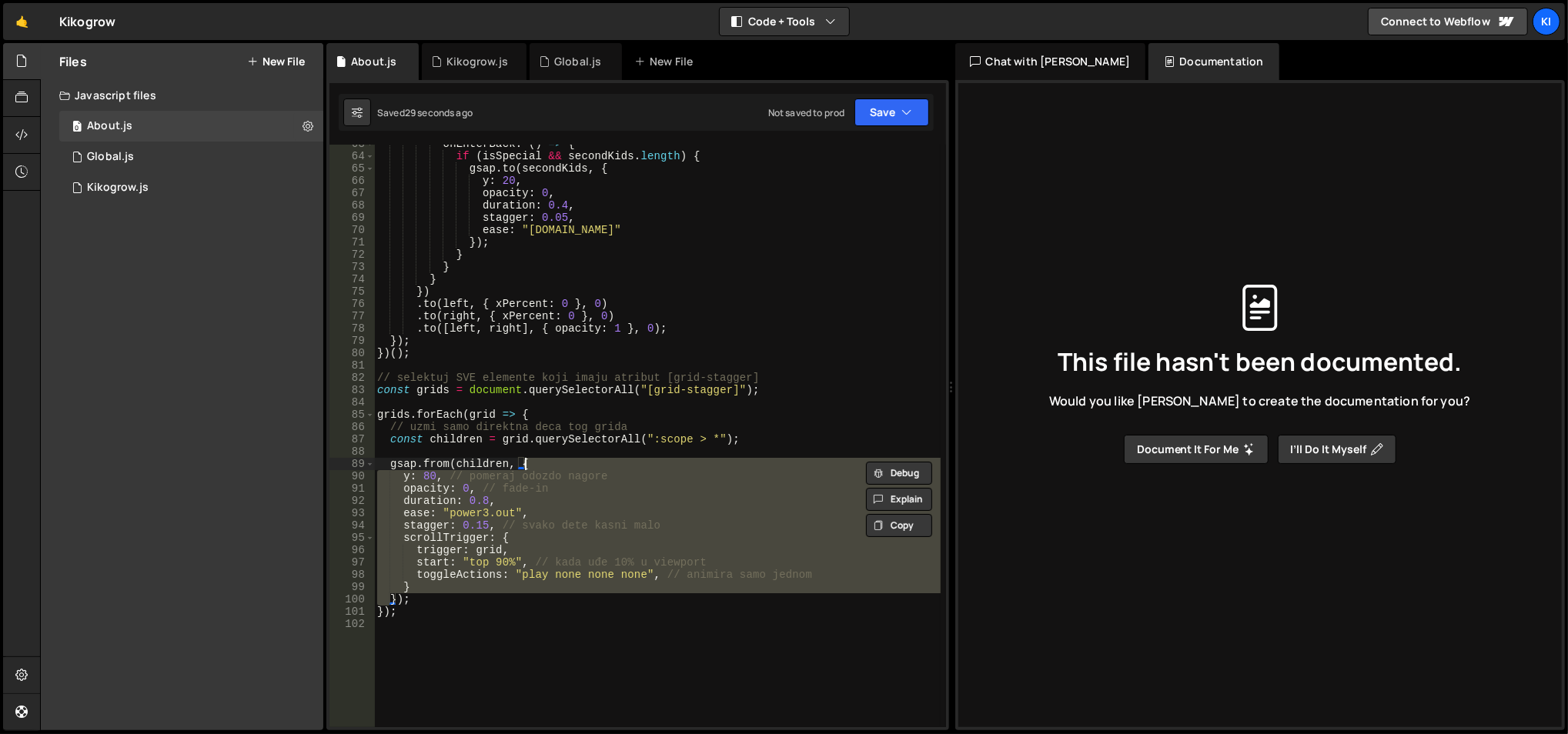
click at [752, 468] on div "onEnterBack : ( ) => { if ( isSpecial && secondKids . length ) { gsap . to ( se…" at bounding box center [657, 442] width 567 height 609
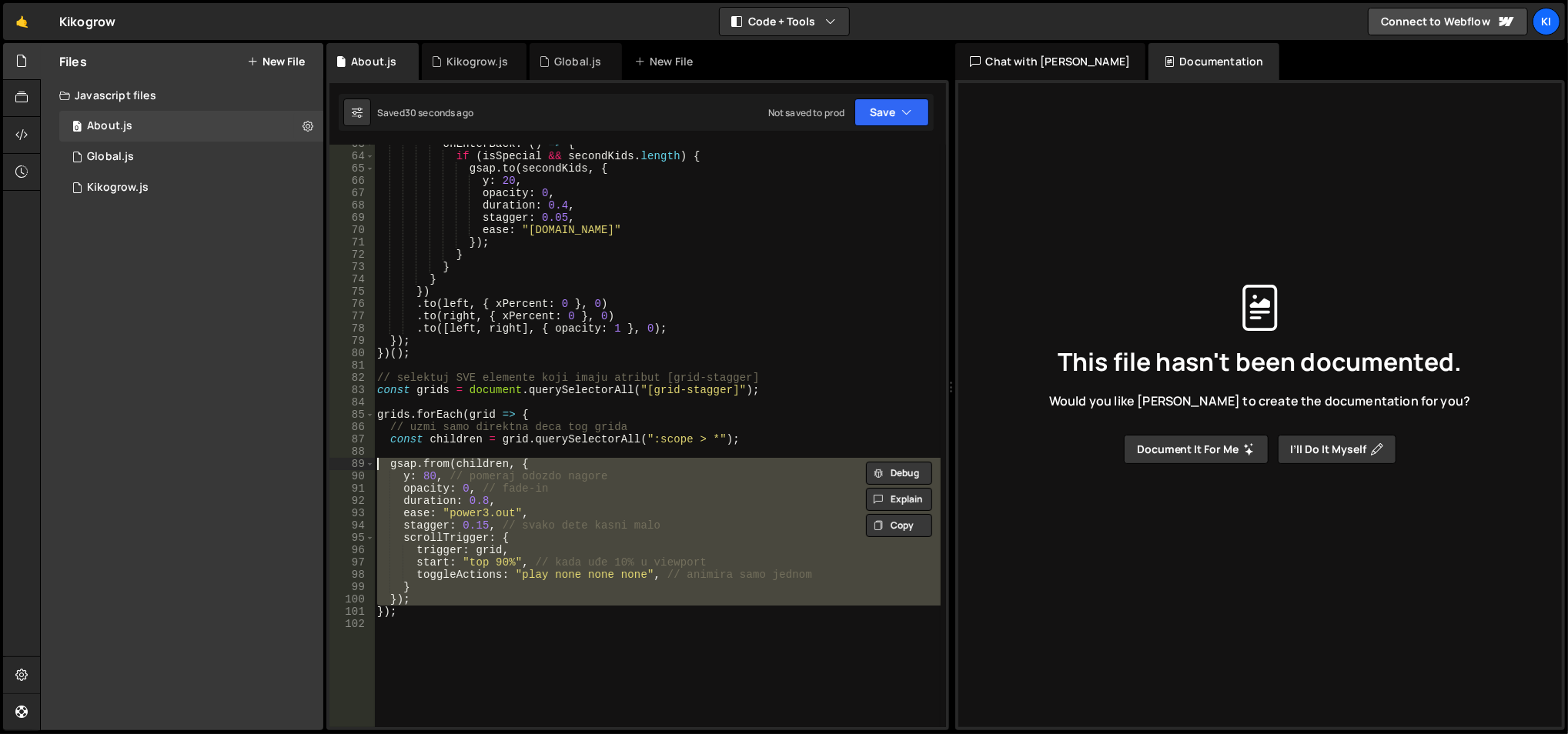
click at [760, 411] on div "onEnterBack : ( ) => { if ( isSpecial && secondKids . length ) { gsap . to ( se…" at bounding box center [657, 442] width 567 height 609
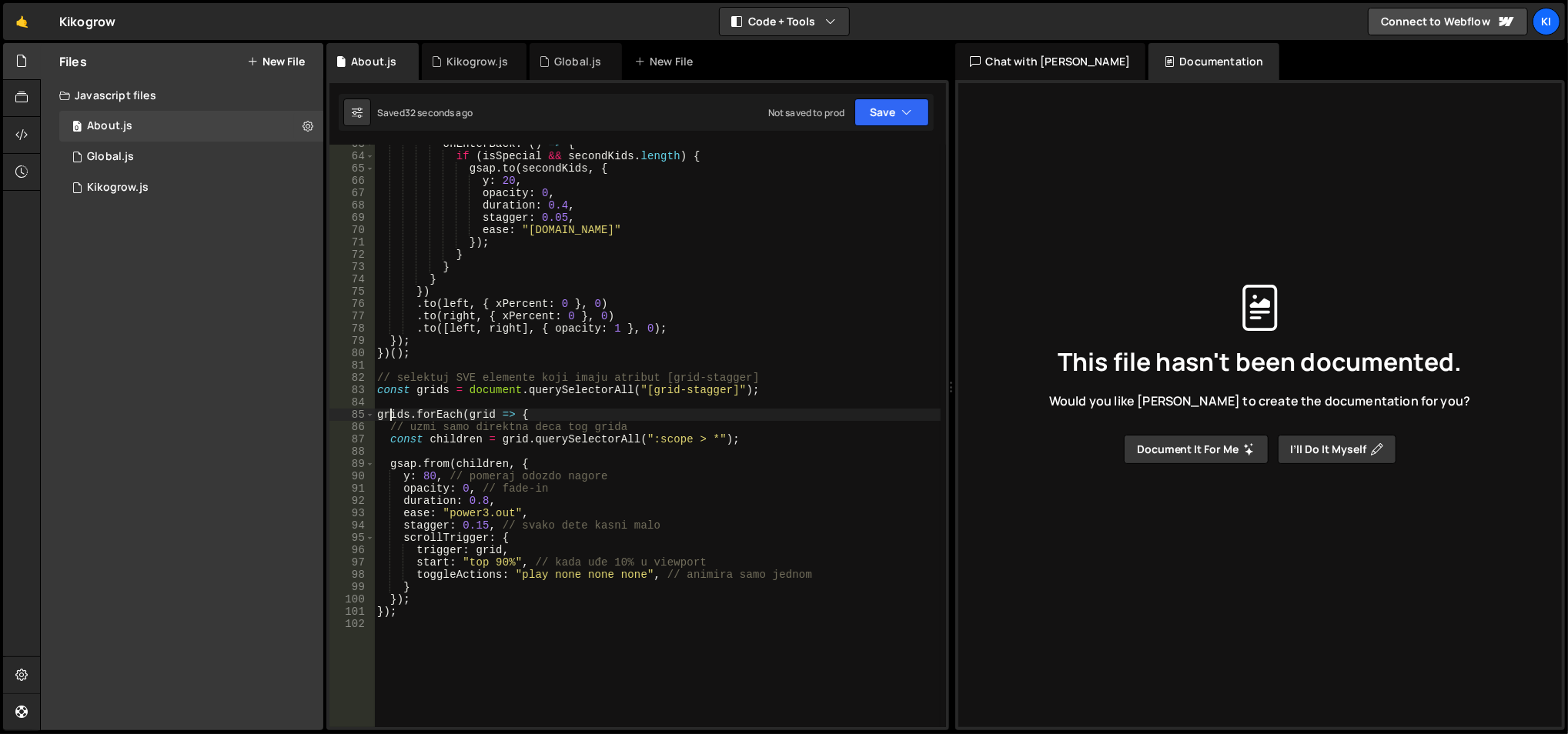
click at [392, 412] on div "onEnterBack : ( ) => { if ( isSpecial && secondKids . length ) { gsap . to ( se…" at bounding box center [657, 442] width 567 height 609
click at [396, 413] on div "onEnterBack : ( ) => { if ( isSpecial && secondKids . length ) { gsap . to ( se…" at bounding box center [656, 436] width 566 height 583
click at [396, 415] on div "onEnterBack : ( ) => { if ( isSpecial && secondKids . length ) { gsap . to ( se…" at bounding box center [657, 442] width 567 height 609
drag, startPoint x: 758, startPoint y: 431, endPoint x: 740, endPoint y: 428, distance: 18.2
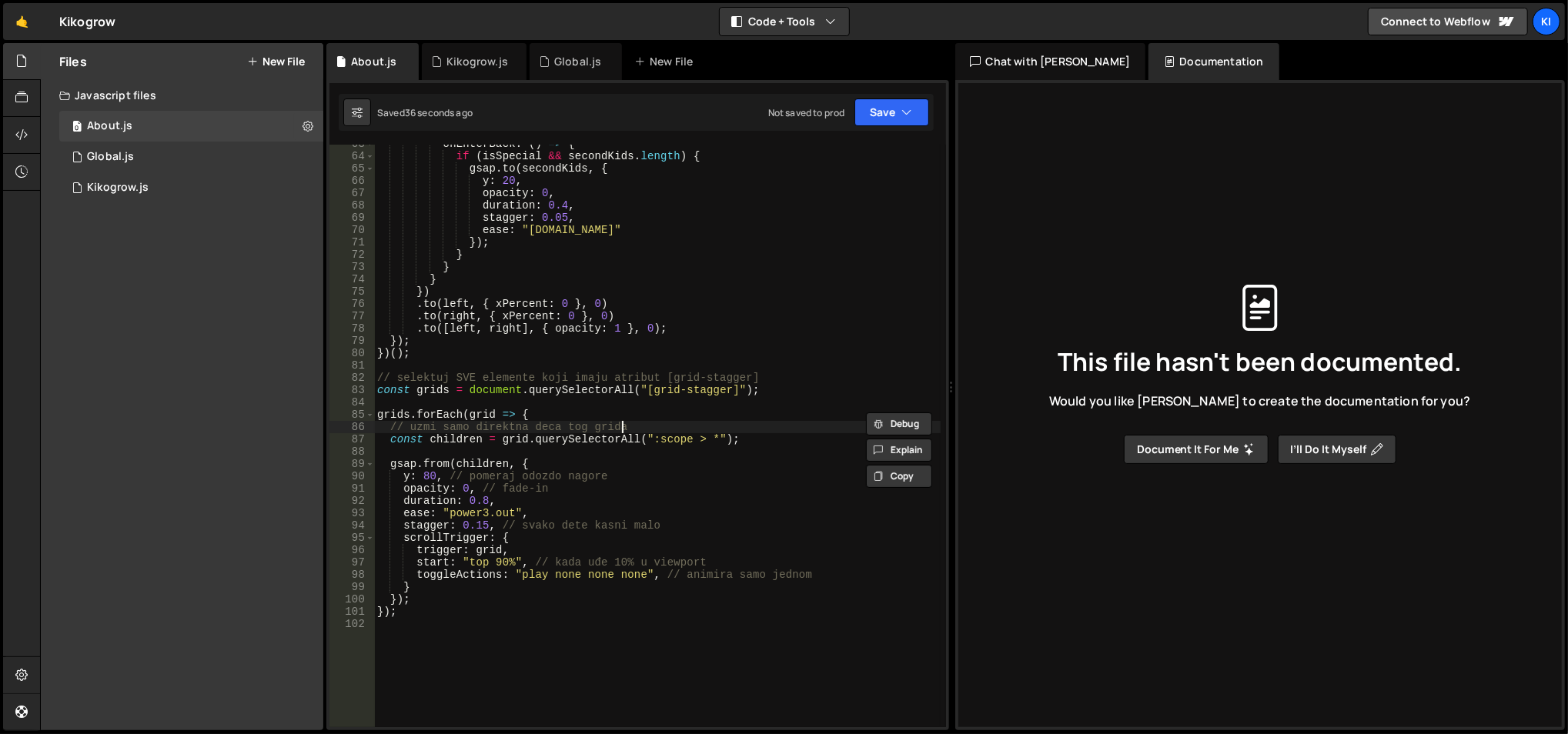
click at [740, 428] on div "onEnterBack : ( ) => { if ( isSpecial && secondKids . length ) { gsap . to ( se…" at bounding box center [657, 442] width 567 height 609
click at [704, 410] on div "onEnterBack : ( ) => { if ( isSpecial && secondKids . length ) { gsap . to ( se…" at bounding box center [657, 442] width 567 height 609
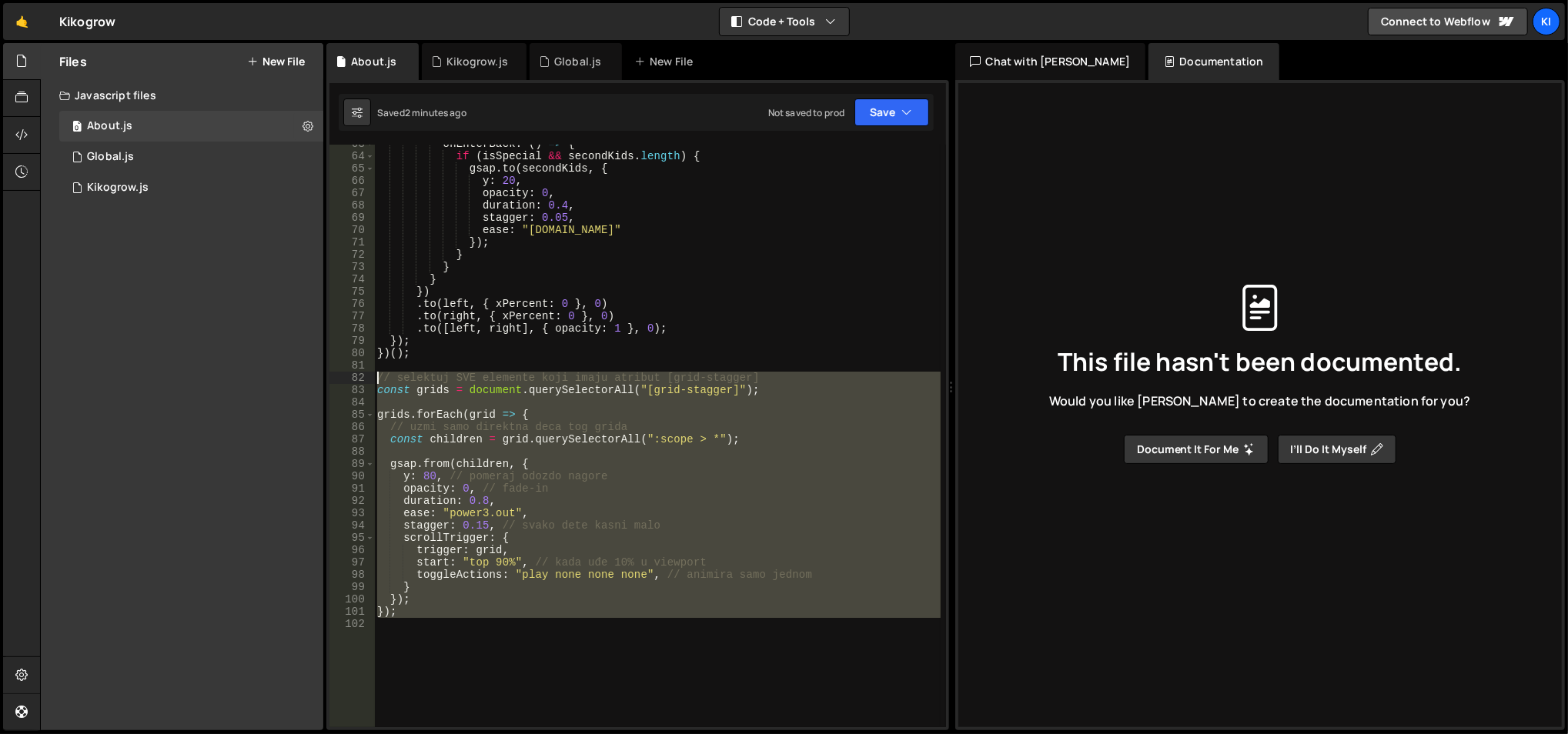
drag, startPoint x: 452, startPoint y: 624, endPoint x: 361, endPoint y: 382, distance: 258.5
click at [361, 382] on div "grids.forEach(grid => { 63 64 65 66 67 68 69 70 71 72 73 74 75 76 77 78 79 80 8…" at bounding box center [637, 436] width 617 height 583
paste textarea "}"
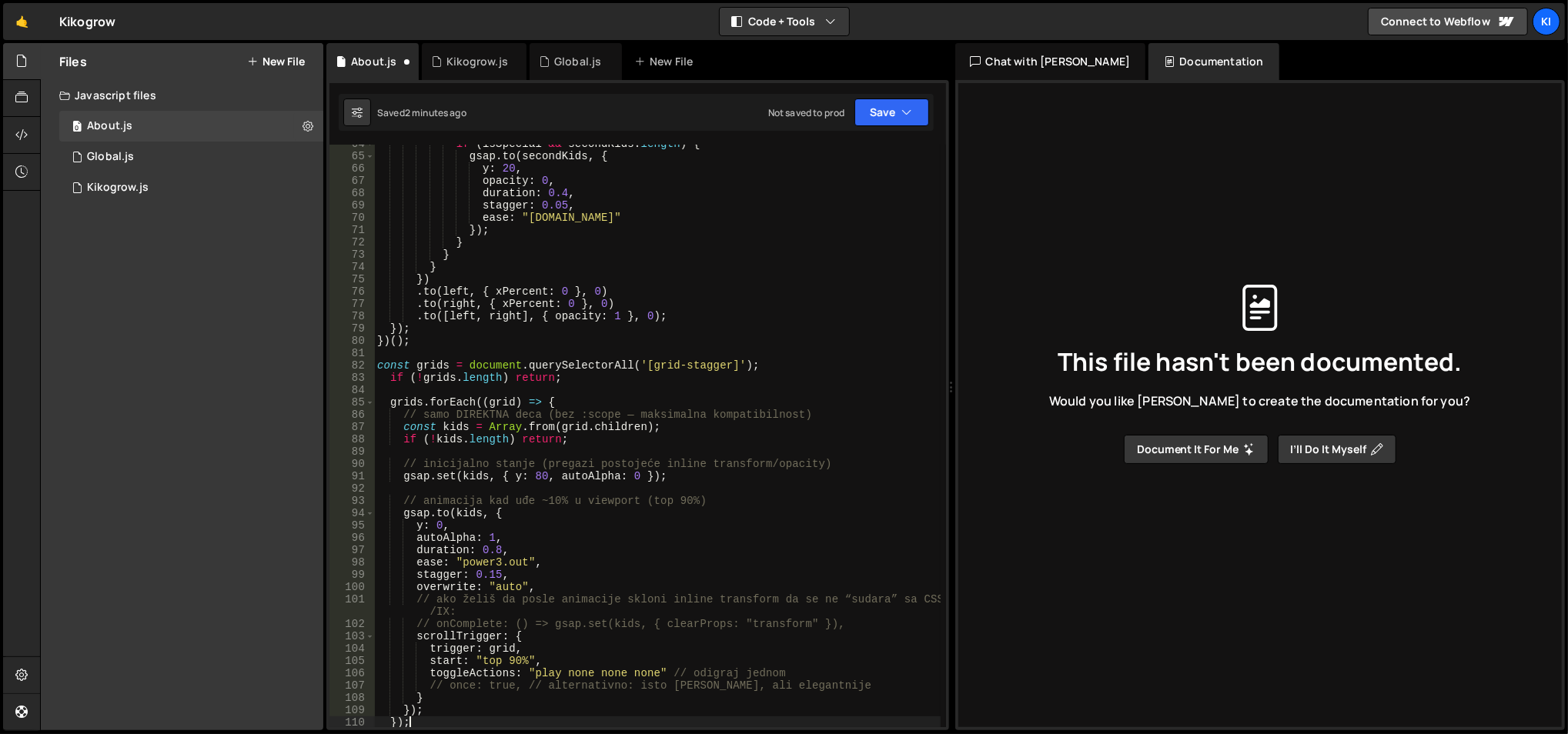
scroll to position [782, 0]
click at [441, 375] on div "if ( isSpecial && secondKids . length ) { gsap . to ( secondKids , { y : 20 , o…" at bounding box center [657, 442] width 567 height 609
type textarea "if (!grids.length) return;"
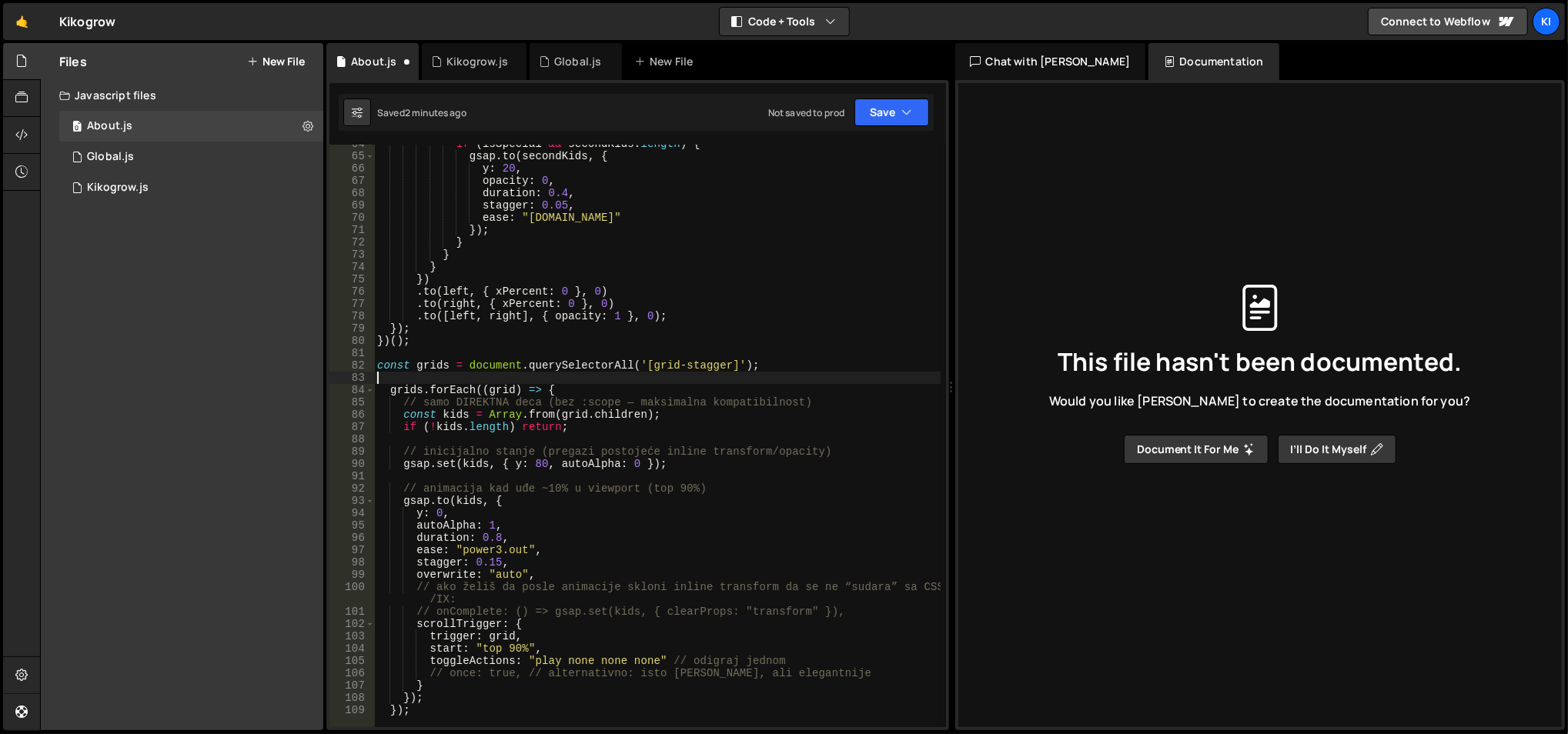
click at [519, 458] on div "if ( isSpecial && secondKids . length ) { gsap . to ( secondKids , { y : 20 , o…" at bounding box center [657, 442] width 567 height 609
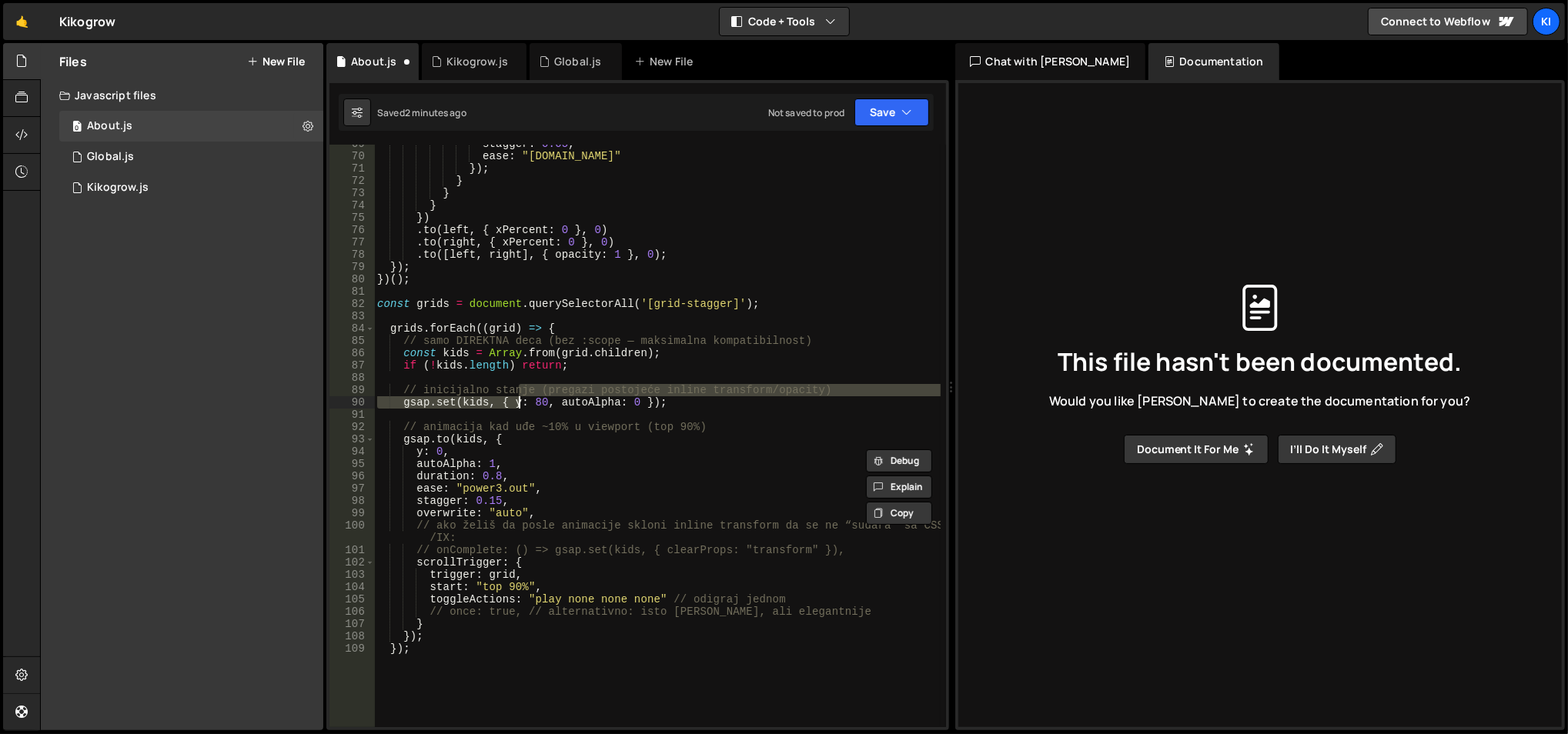
click at [564, 449] on div "stagger : 0.05 , ease : "[DOMAIN_NAME]" }) ; } } } }) . to ( left , { xPercent …" at bounding box center [657, 442] width 567 height 609
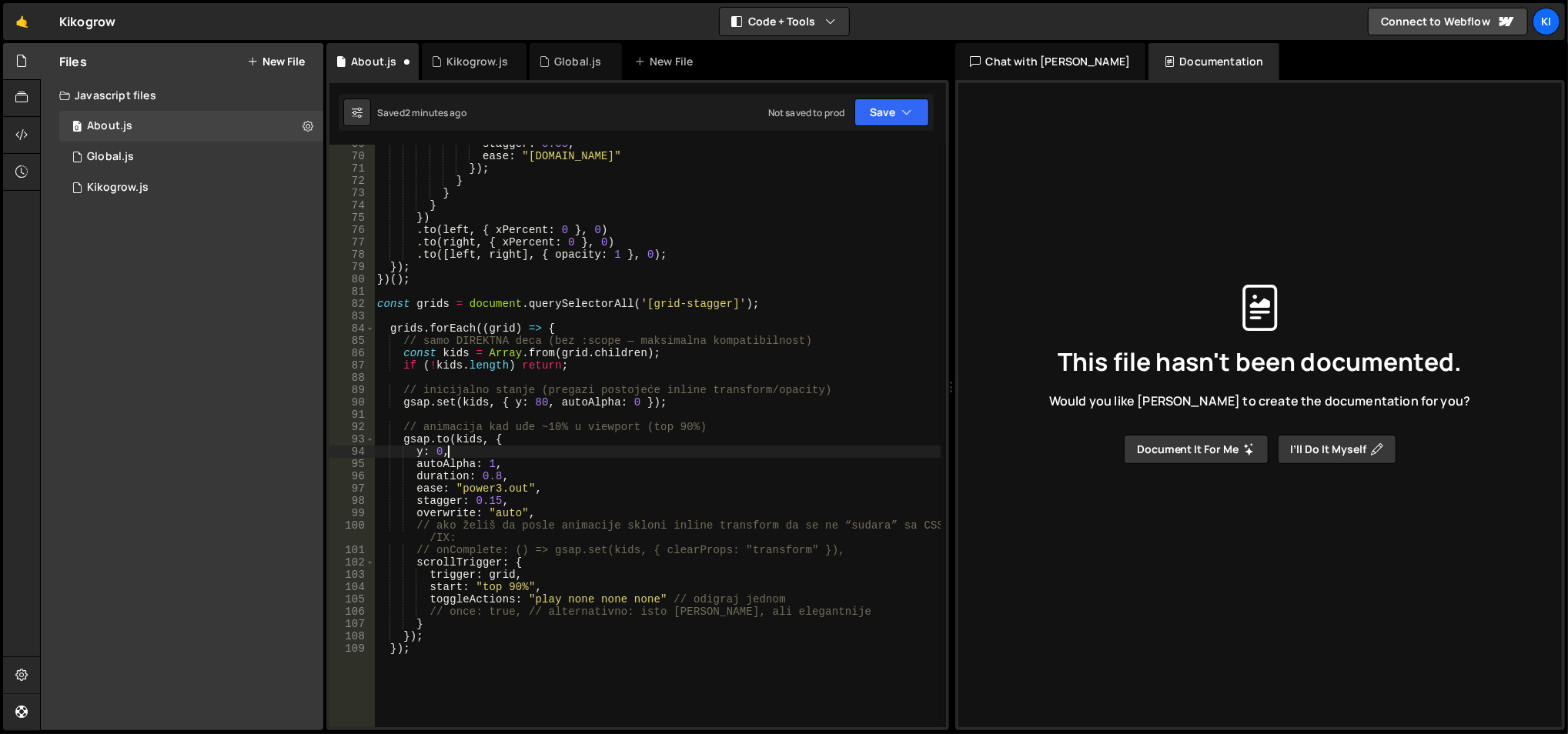
type textarea "y: 0,"
